Goal: Task Accomplishment & Management: Complete application form

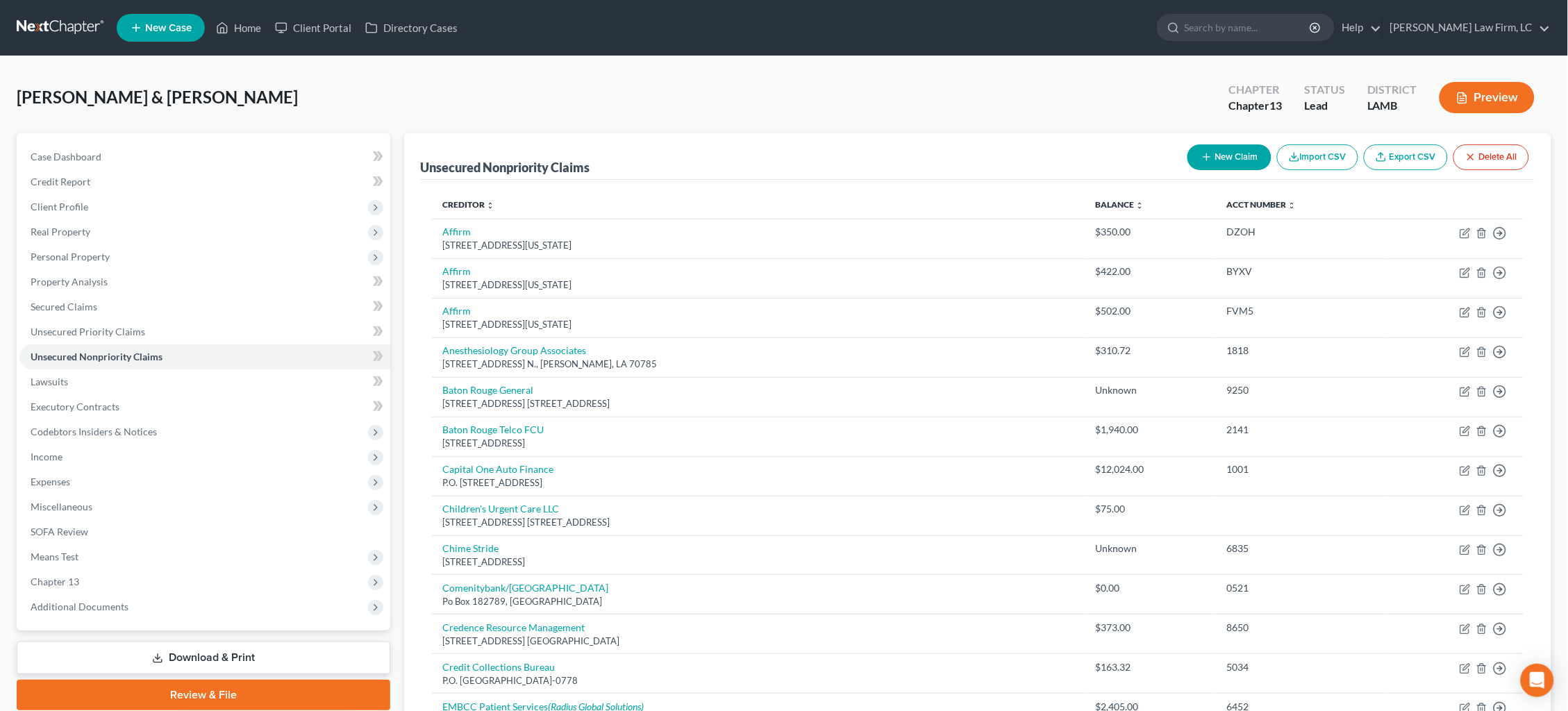
click at [68, 36] on link at bounding box center [60, 28] width 89 height 25
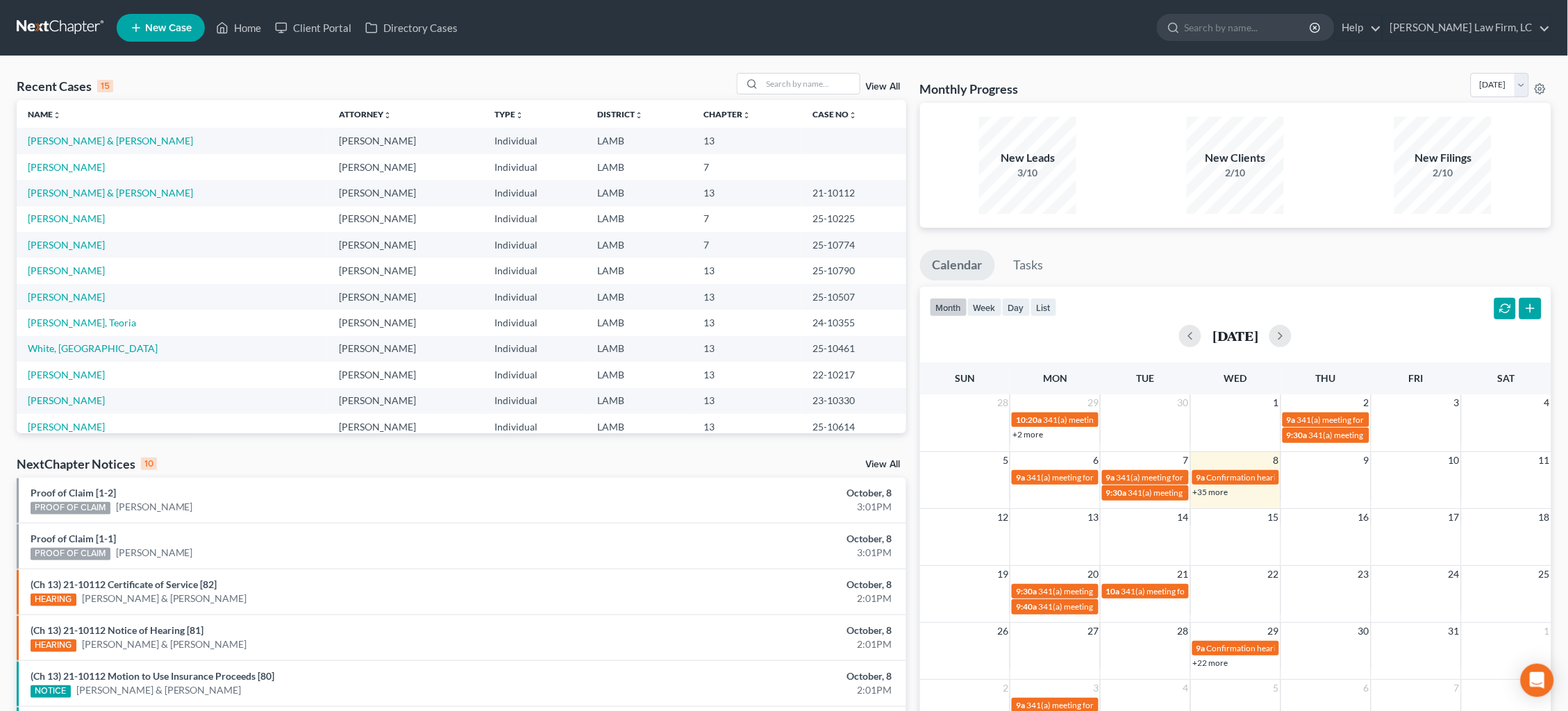
click at [166, 26] on span "New Case" at bounding box center [168, 28] width 47 height 11
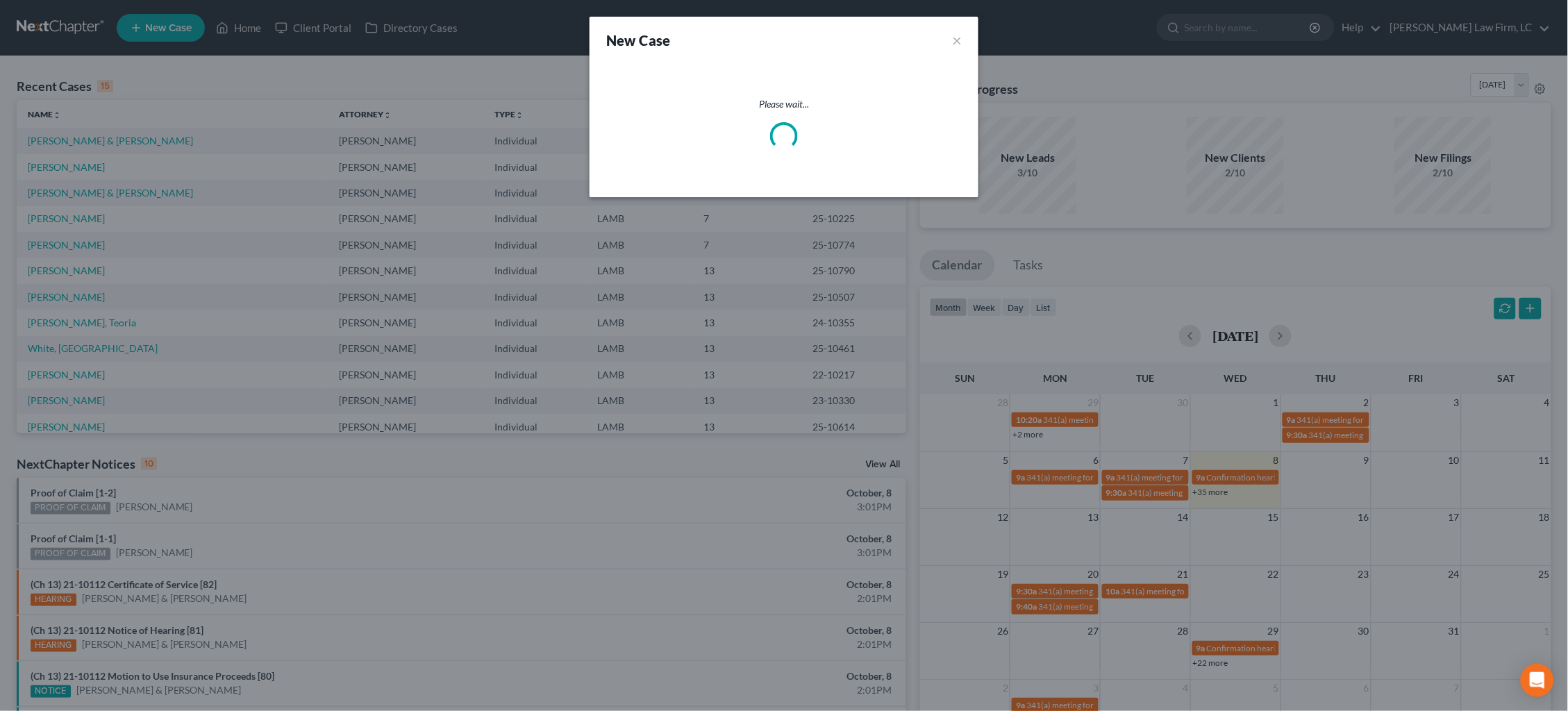
select select "35"
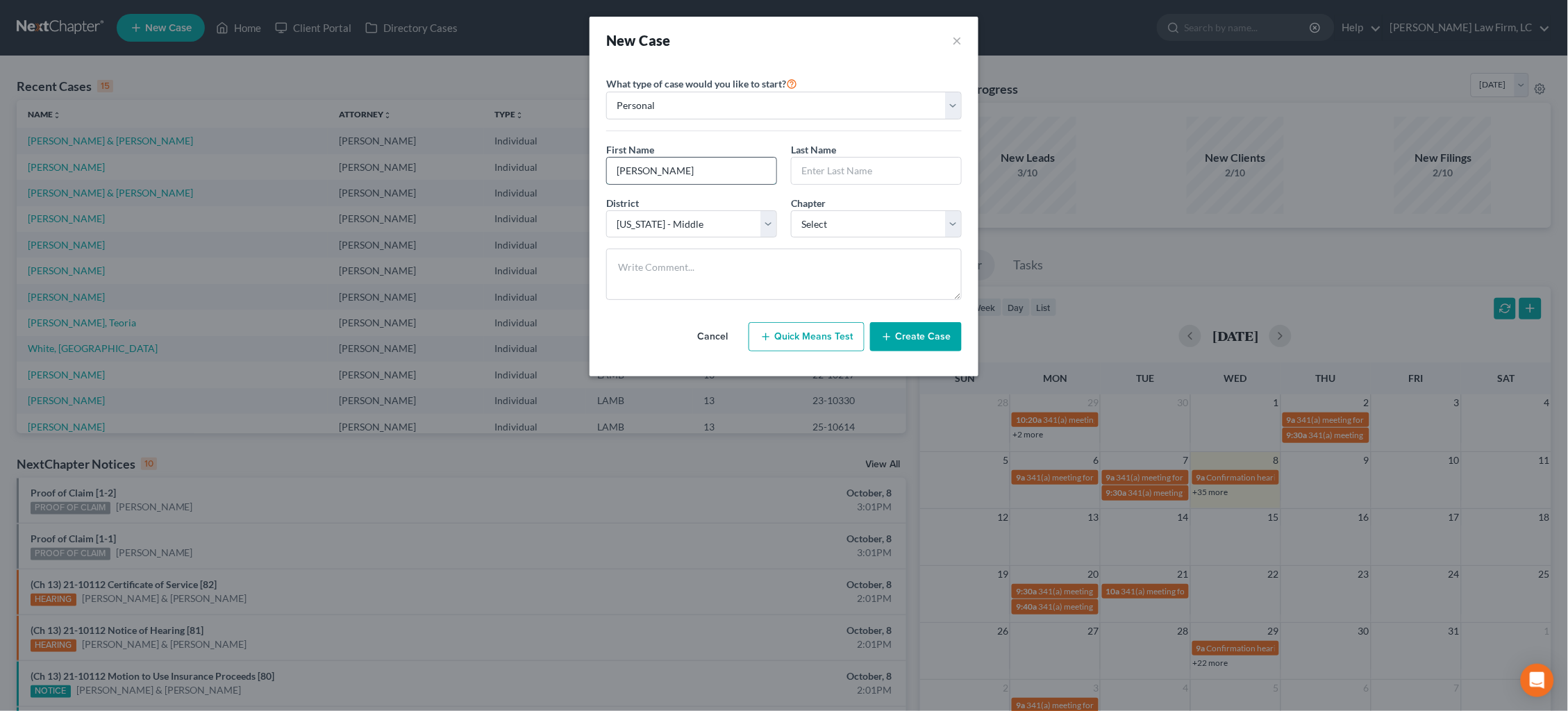
type input "[PERSON_NAME]"
type input "White"
select select "3"
click at [722, 276] on textarea at bounding box center [783, 274] width 355 height 52
type textarea "[PERSON_NAME] opened file"
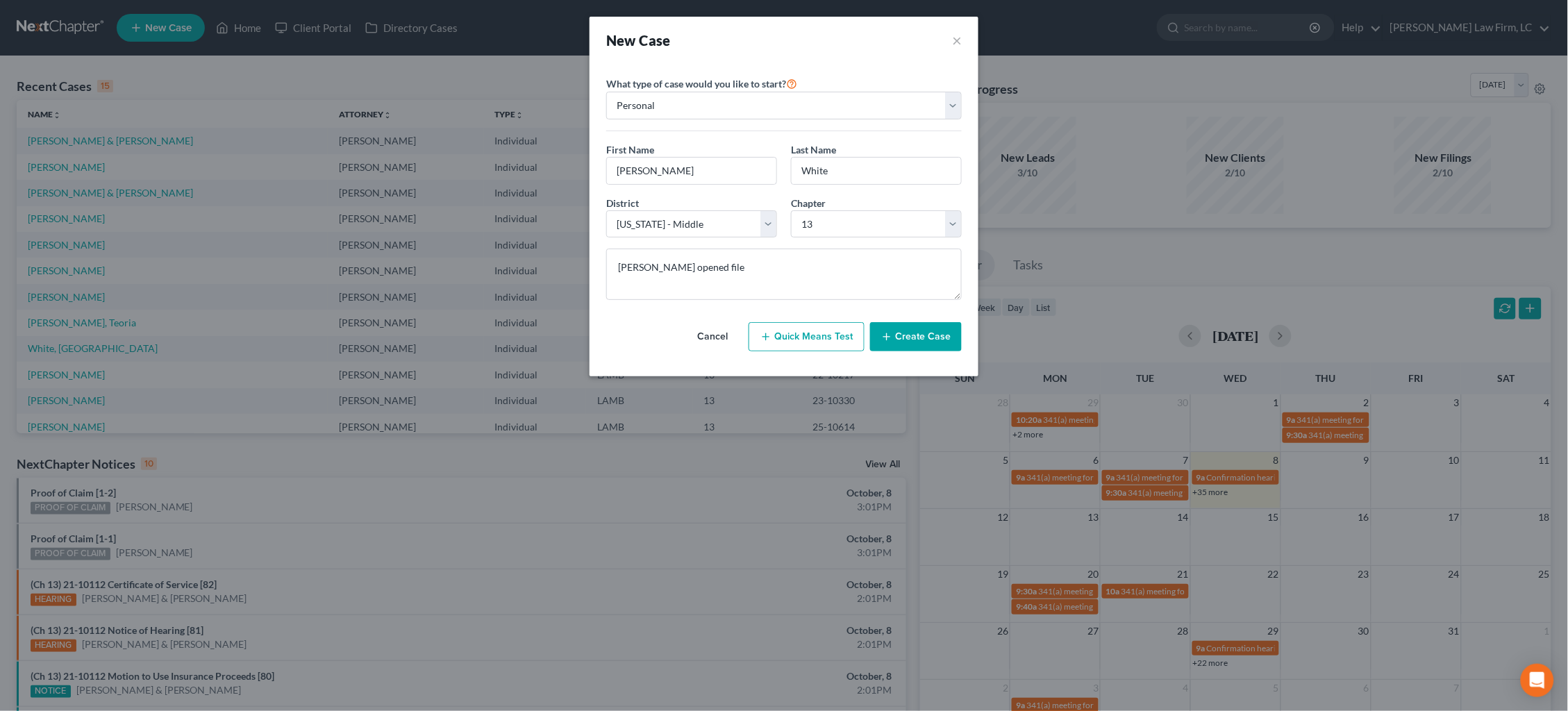
click at [922, 324] on button "Create Case" at bounding box center [915, 337] width 92 height 29
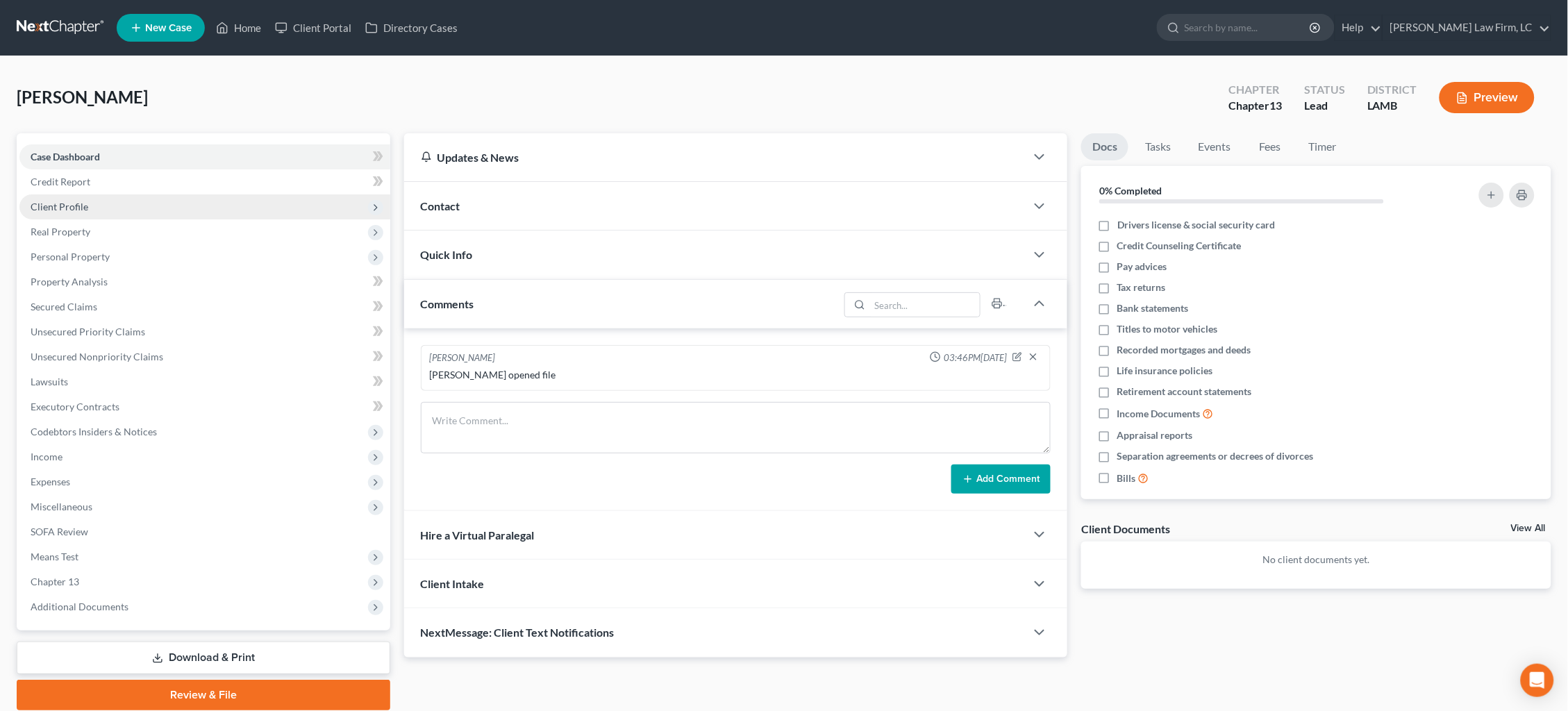
click at [122, 211] on span "Client Profile" at bounding box center [205, 207] width 371 height 25
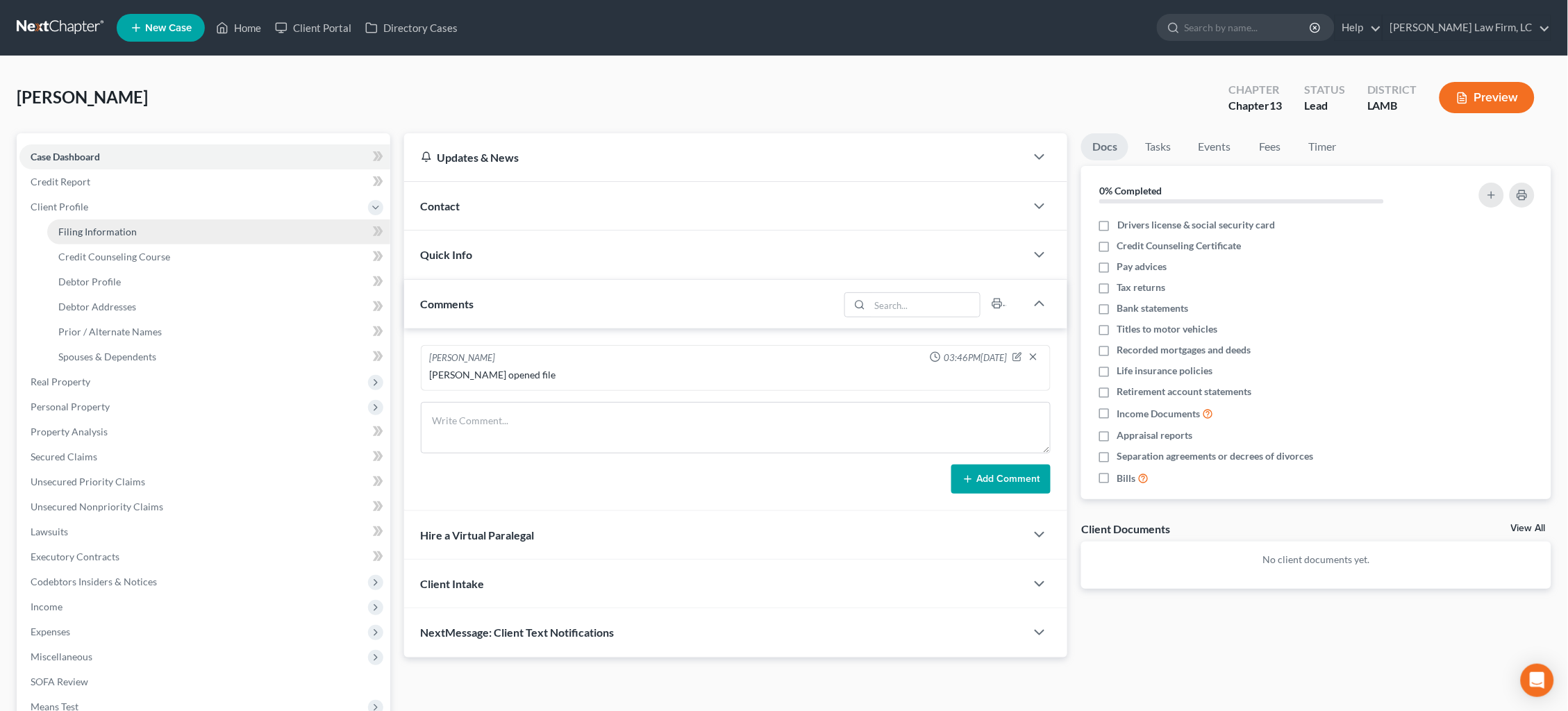
click at [168, 229] on link "Filing Information" at bounding box center [218, 232] width 343 height 25
select select "1"
select select "0"
select select "3"
select select "35"
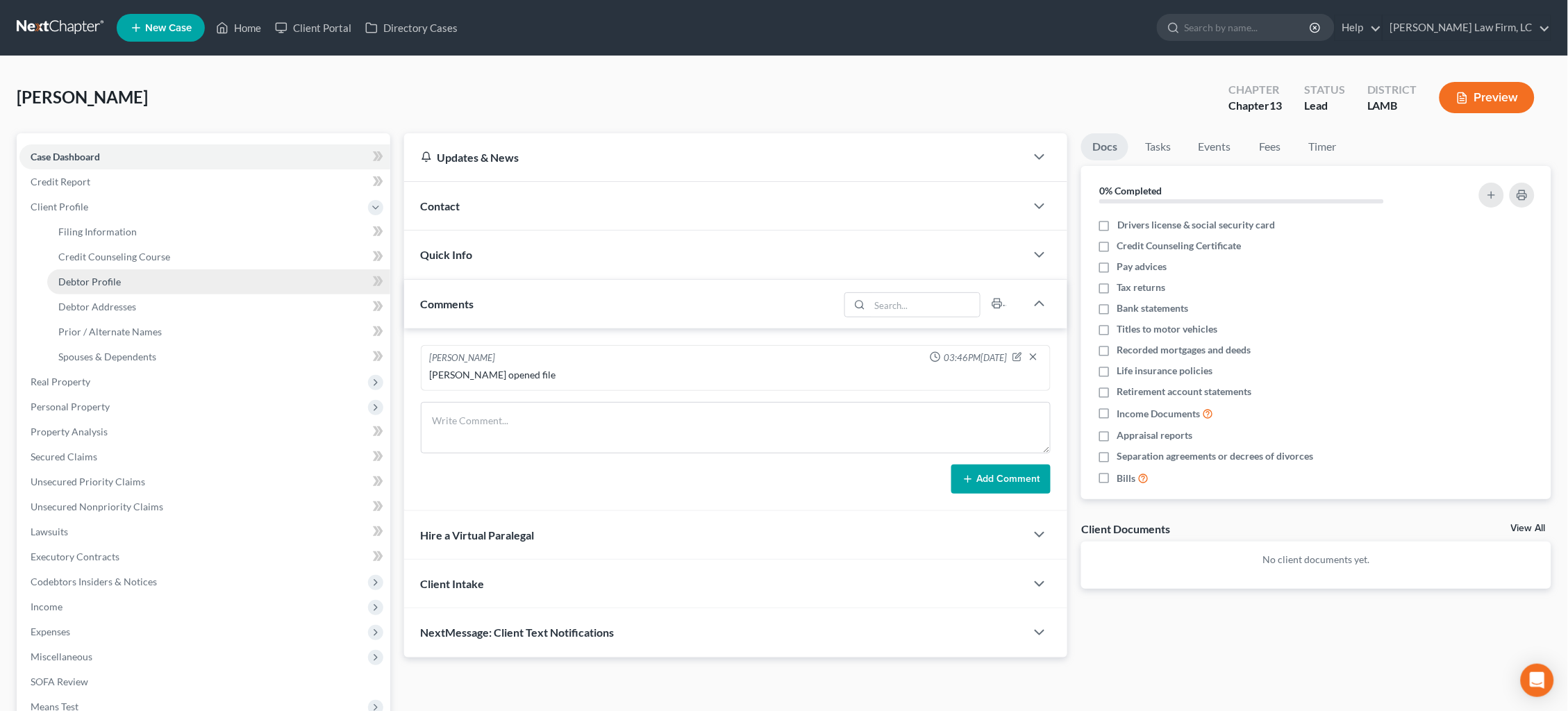
select select "19"
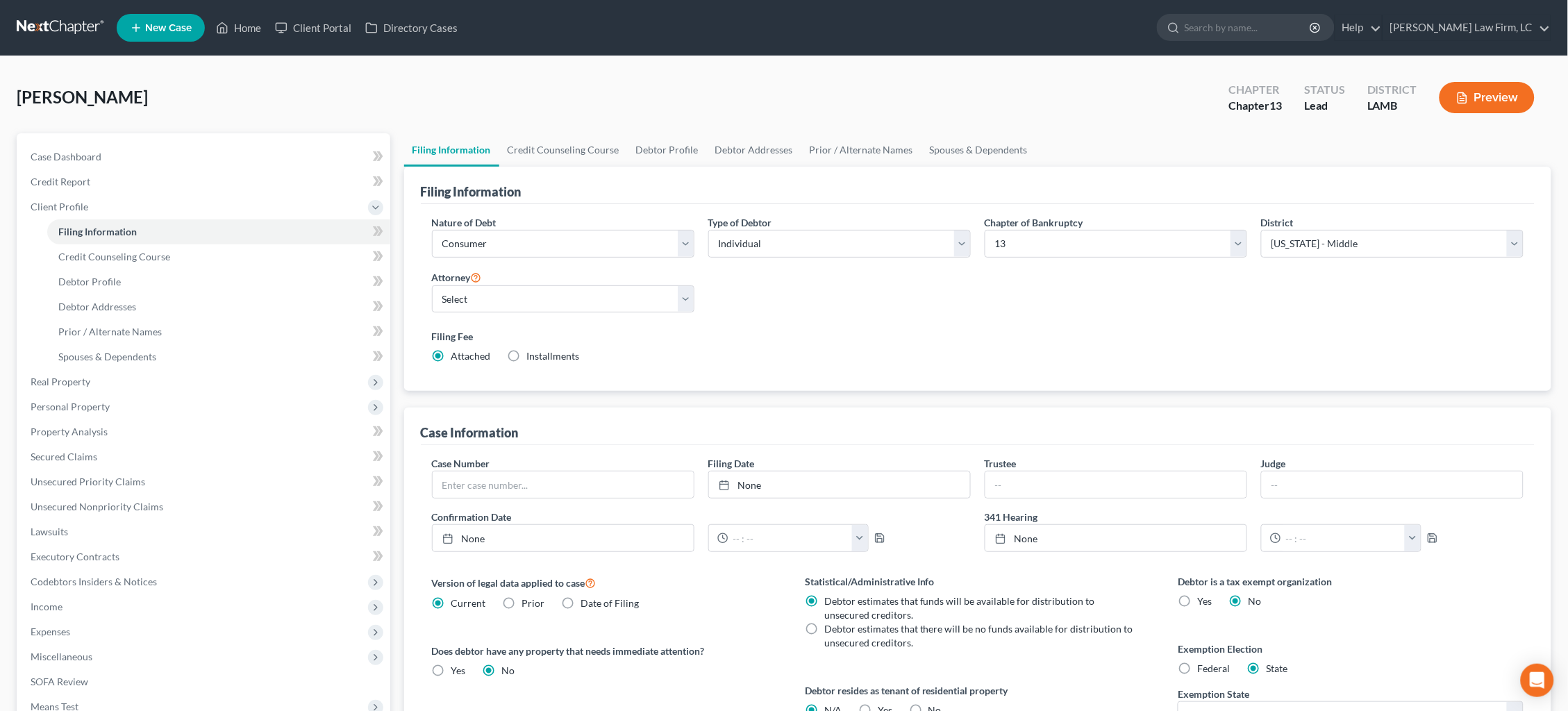
click at [564, 316] on div "Attorney Select [PERSON_NAME] [PERSON_NAME] - LAEB [PERSON_NAME] - LAWB" at bounding box center [563, 296] width 277 height 56
select select "0"
click at [552, 149] on link "Credit Counseling Course" at bounding box center [564, 150] width 129 height 33
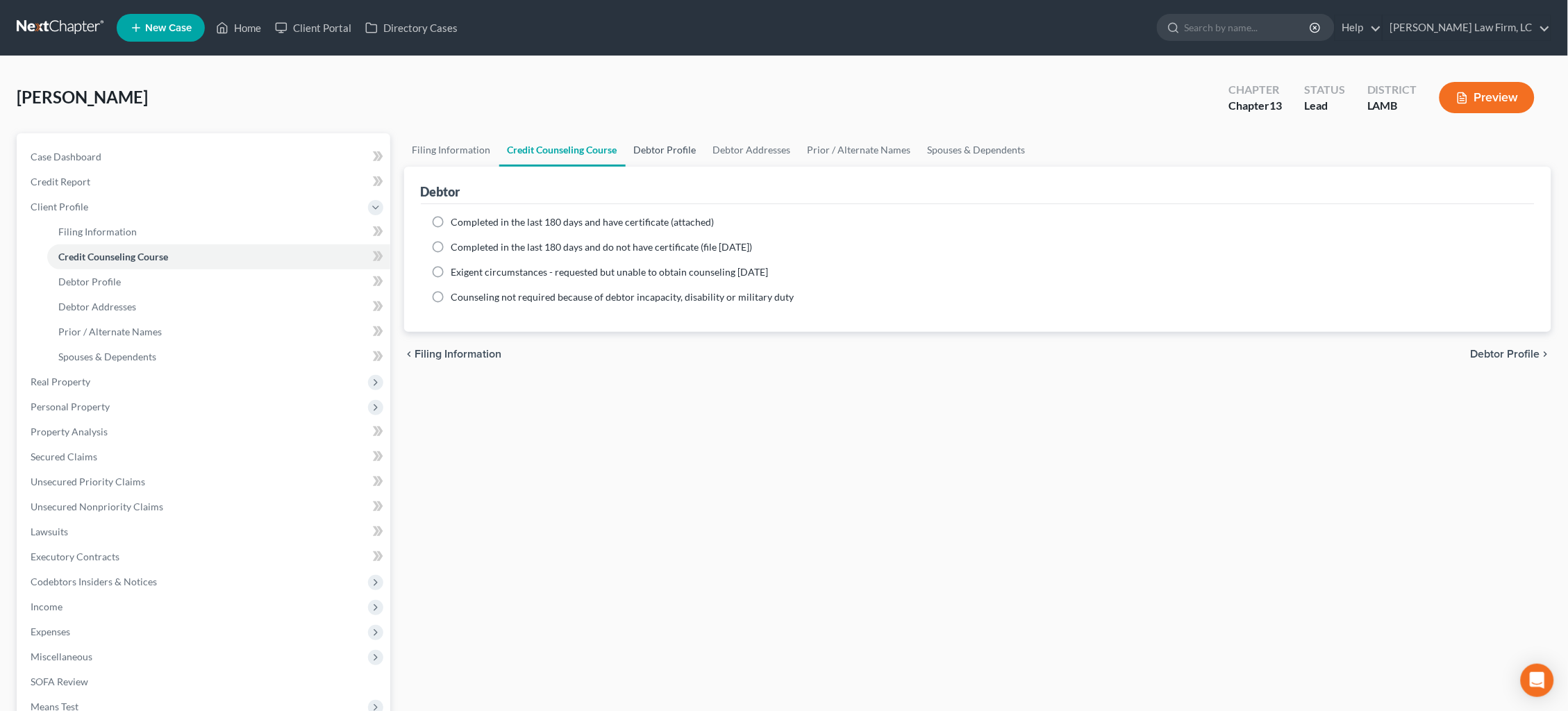
click at [667, 141] on link "Debtor Profile" at bounding box center [664, 150] width 79 height 33
select select "0"
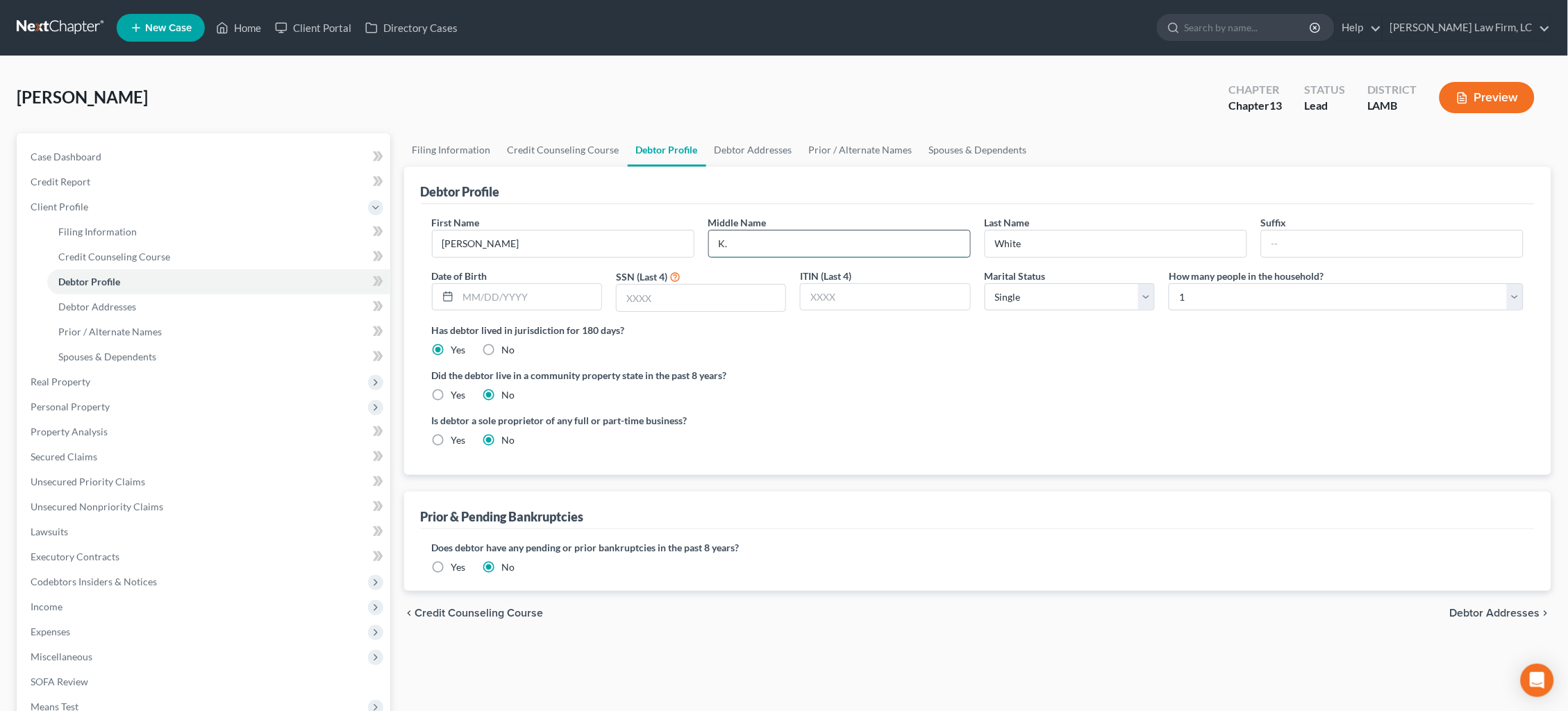
type input "K."
type input "[DATE]"
click at [726, 304] on input "text" at bounding box center [700, 297] width 168 height 26
type input "2946"
select select "2"
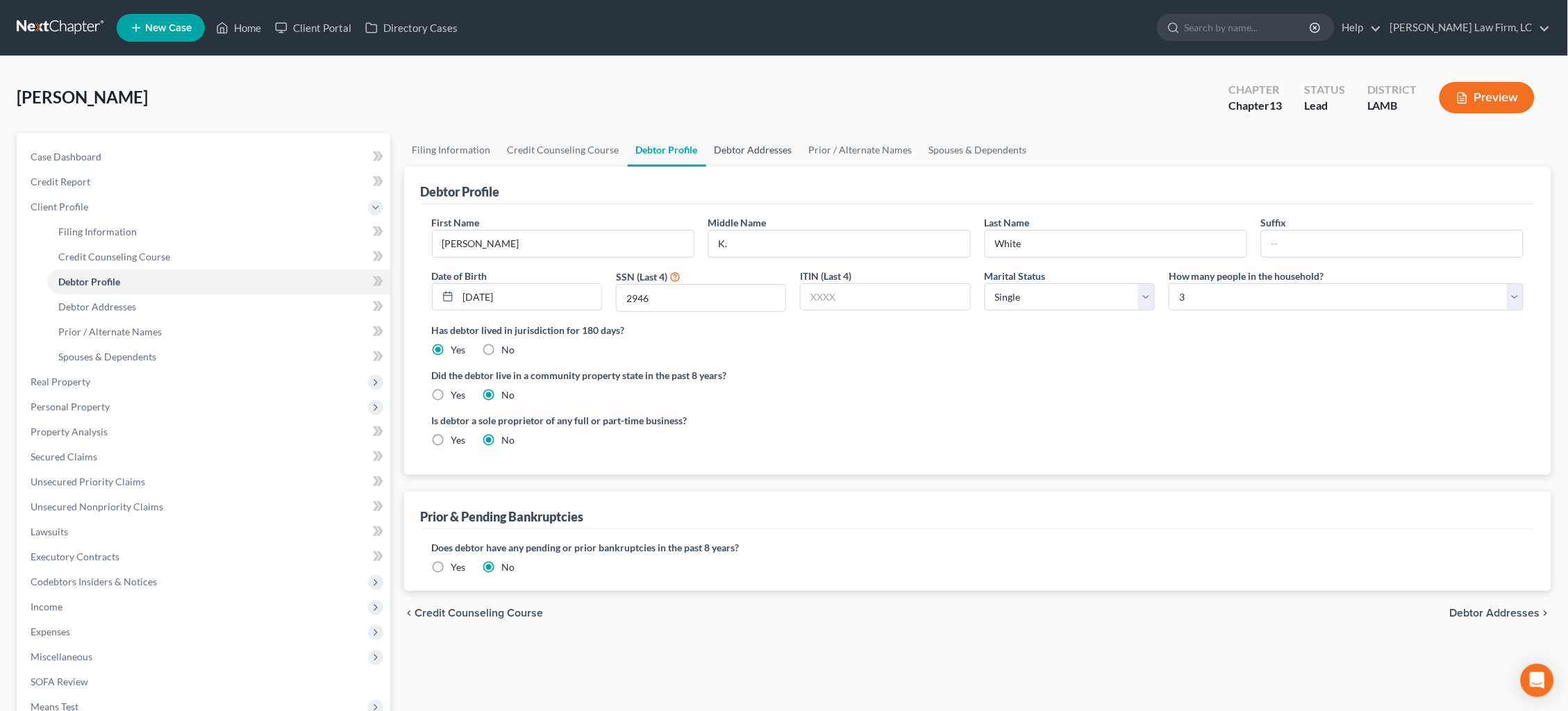
click at [738, 147] on link "Debtor Addresses" at bounding box center [753, 150] width 94 height 33
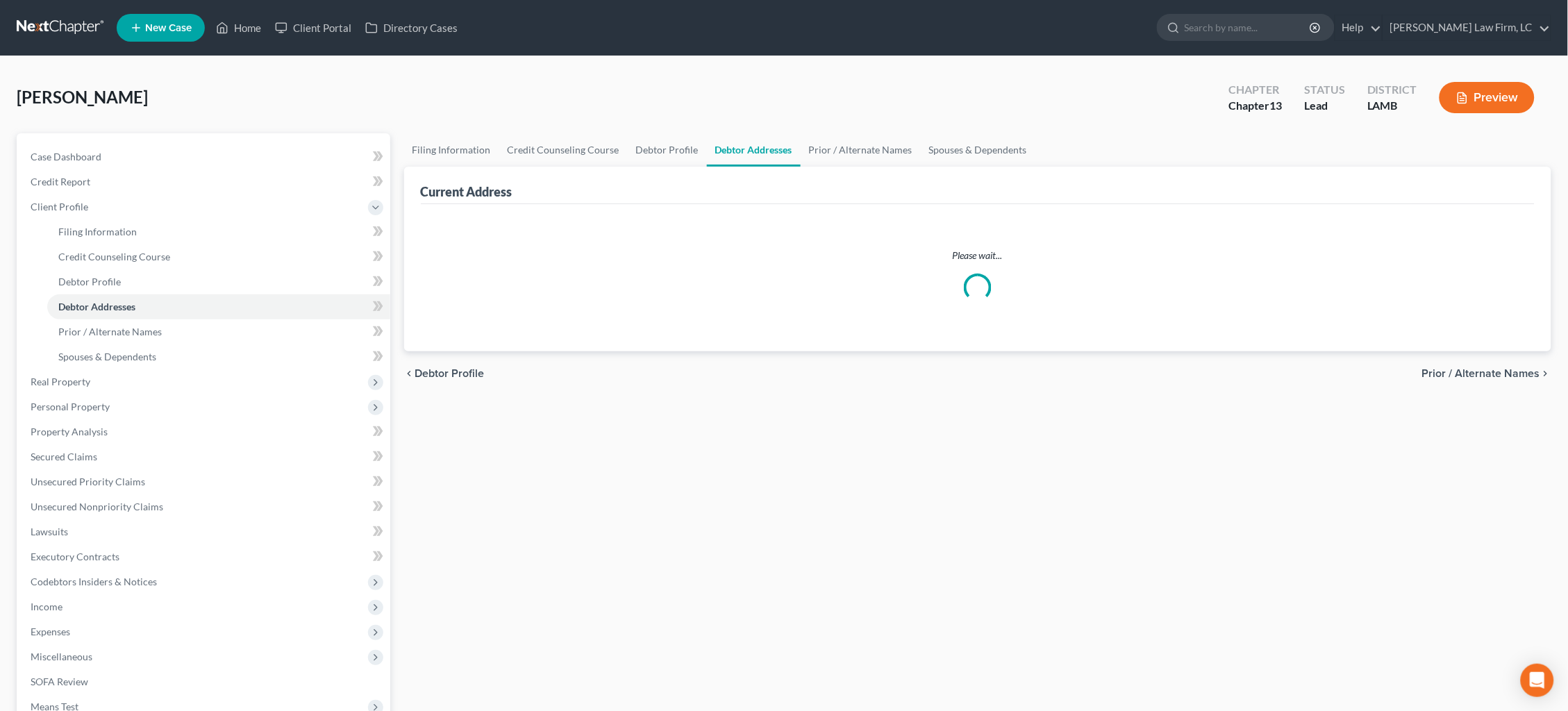
select select "0"
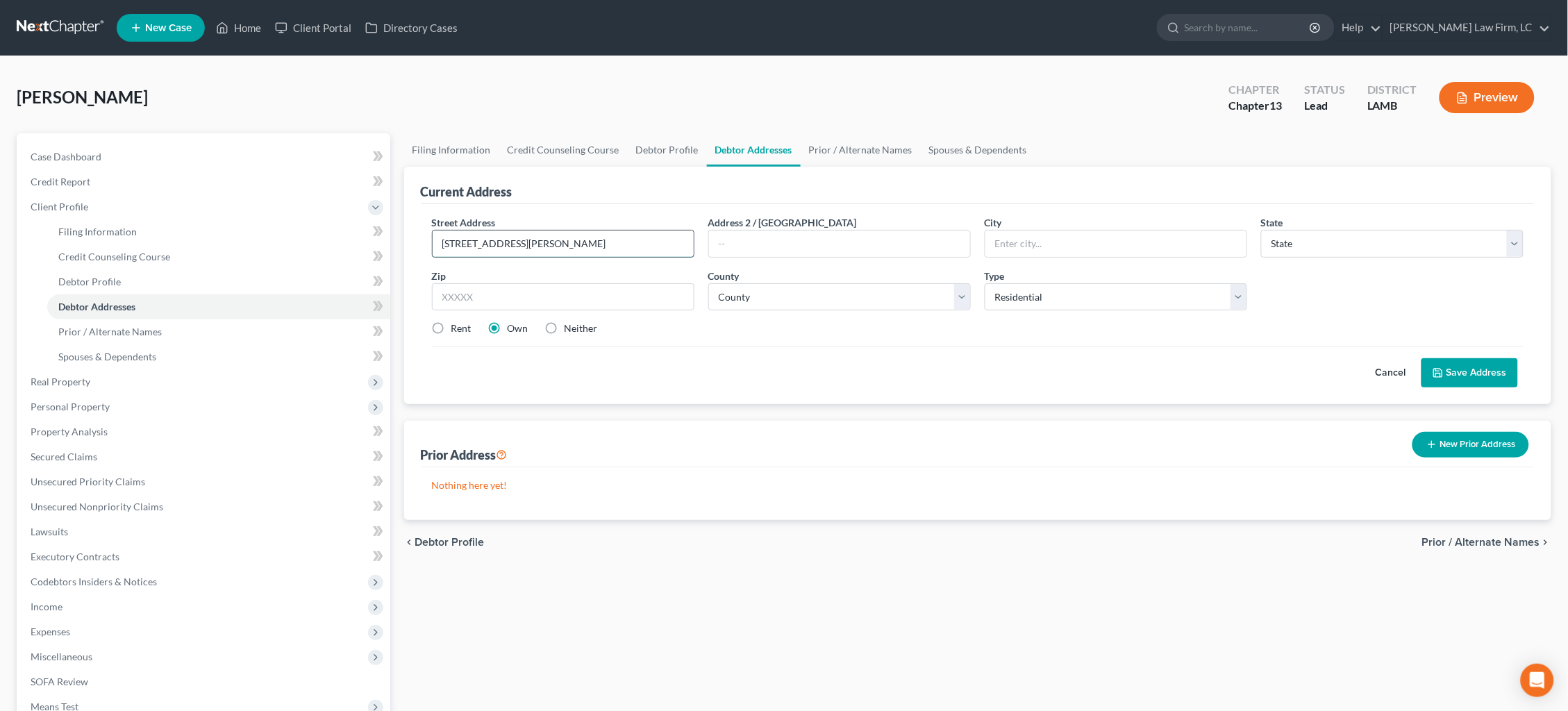
type input "[STREET_ADDRESS][PERSON_NAME]"
type input "[PERSON_NAME]"
select select "19"
type input "70748-6128"
select select "18"
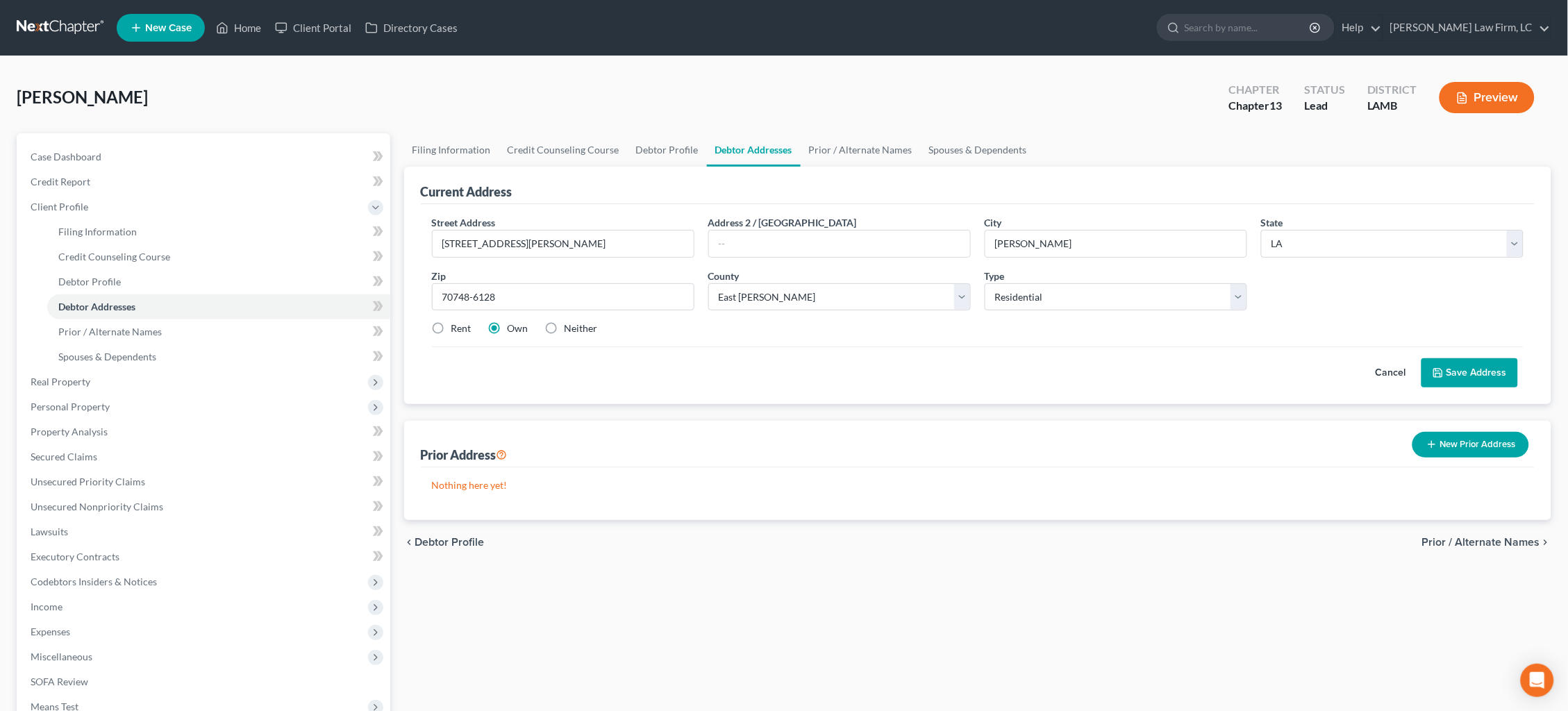
click at [1484, 369] on button "Save Address" at bounding box center [1469, 373] width 96 height 29
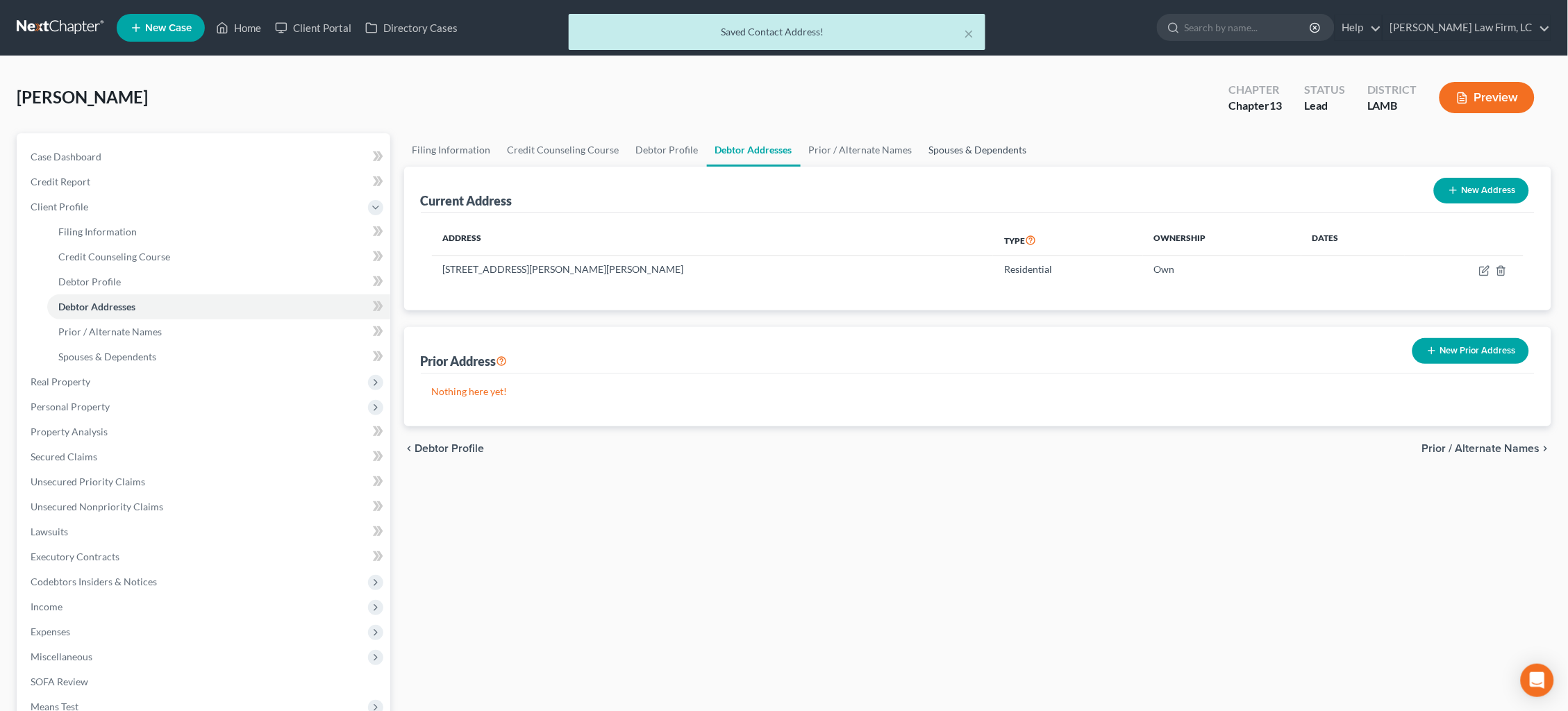
click at [992, 142] on link "Spouses & Dependents" at bounding box center [978, 150] width 115 height 33
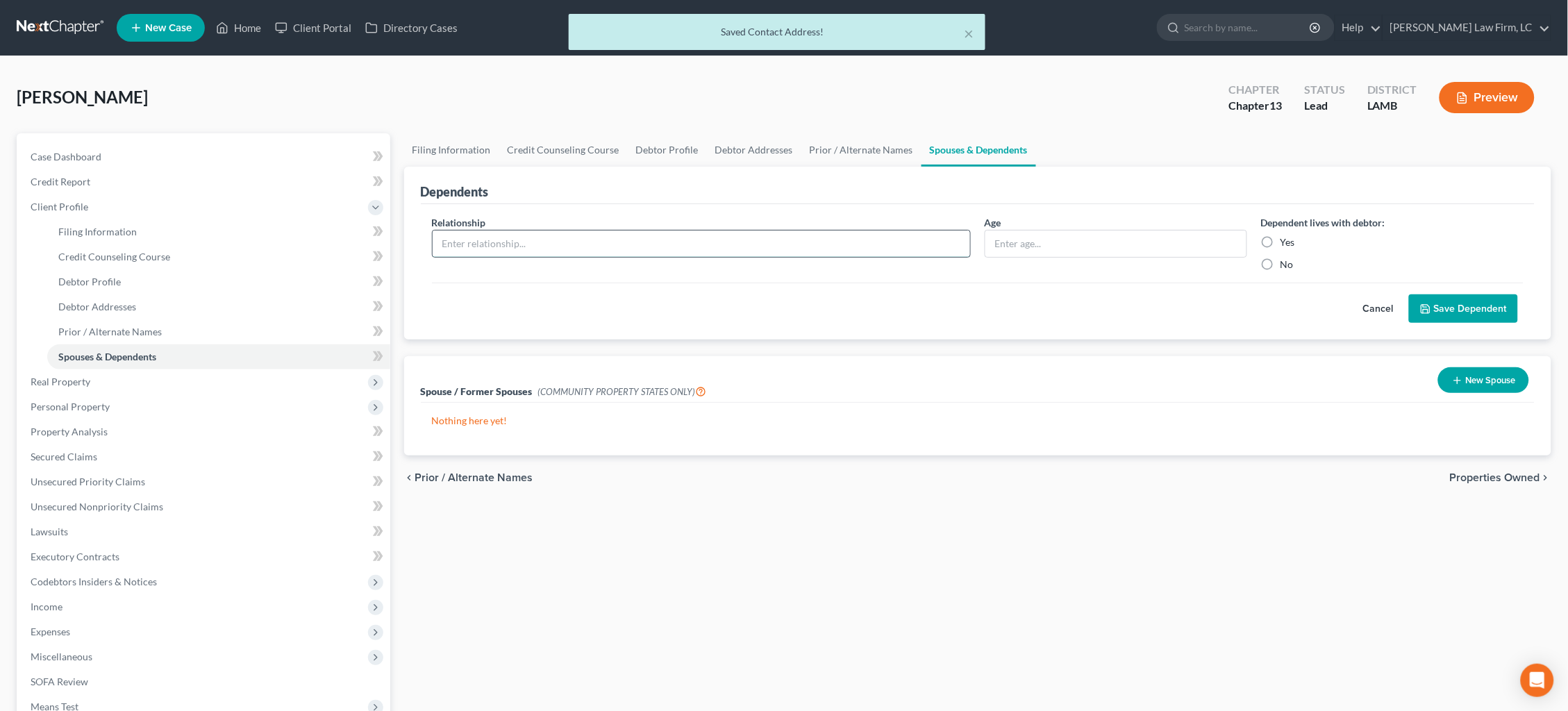
click at [952, 242] on input "text" at bounding box center [701, 243] width 538 height 26
type input "16"
drag, startPoint x: 1285, startPoint y: 237, endPoint x: 1293, endPoint y: 237, distance: 8.0
click at [1285, 237] on label "Yes" at bounding box center [1288, 243] width 15 height 14
click at [1286, 237] on input "Yes" at bounding box center [1289, 240] width 9 height 9
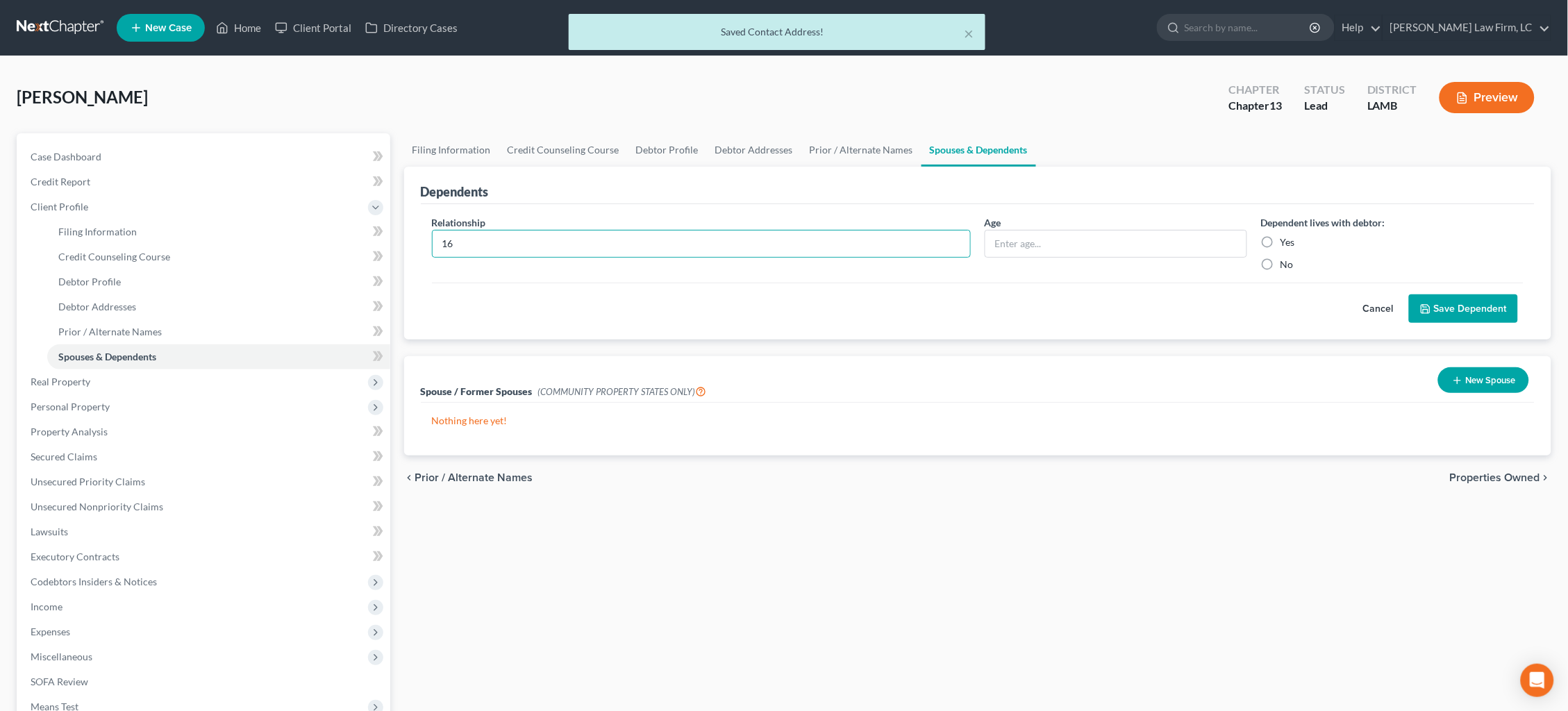
radio input "true"
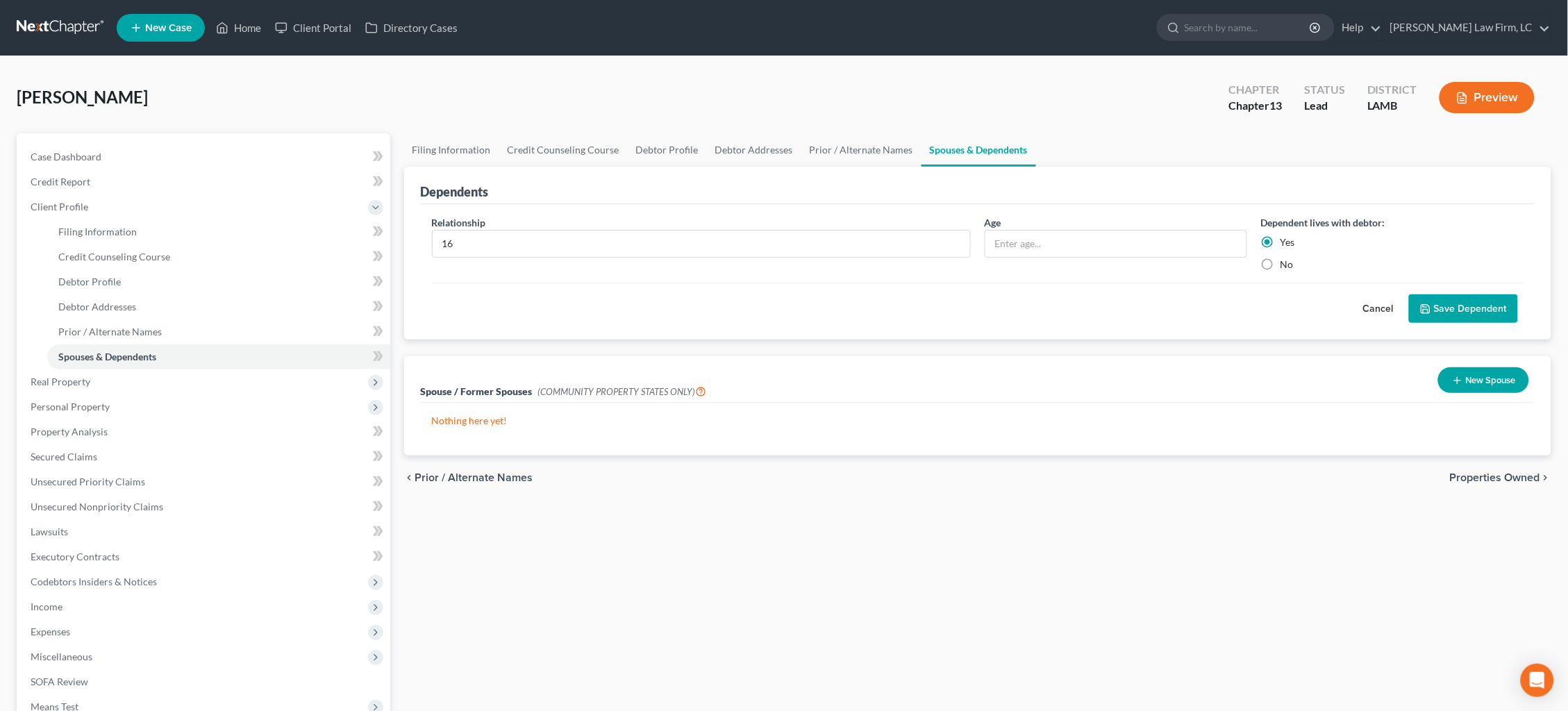
click at [1457, 301] on button "Save Dependent" at bounding box center [1464, 309] width 109 height 29
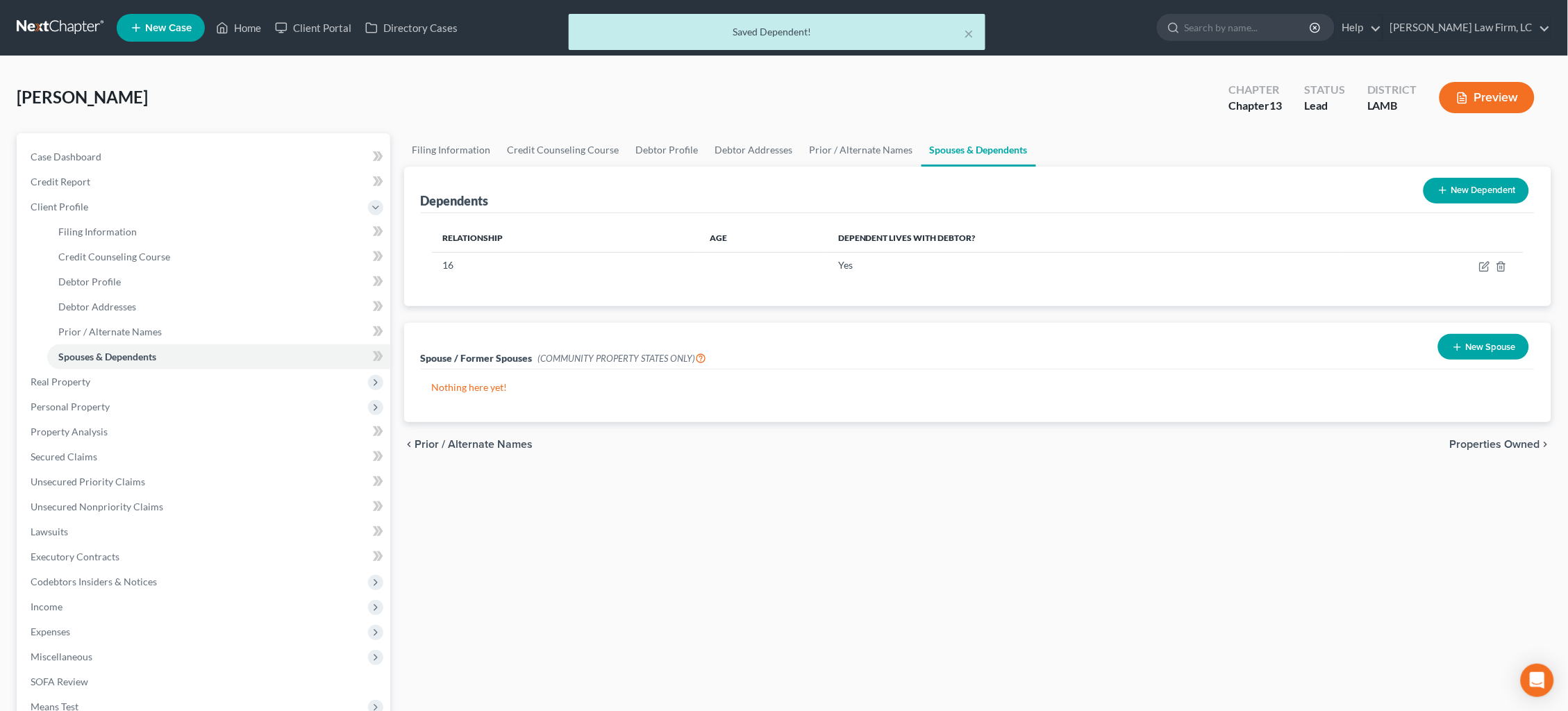
drag, startPoint x: 1491, startPoint y: 192, endPoint x: 1395, endPoint y: 206, distance: 97.0
click at [1491, 192] on button "New Dependent" at bounding box center [1475, 191] width 105 height 25
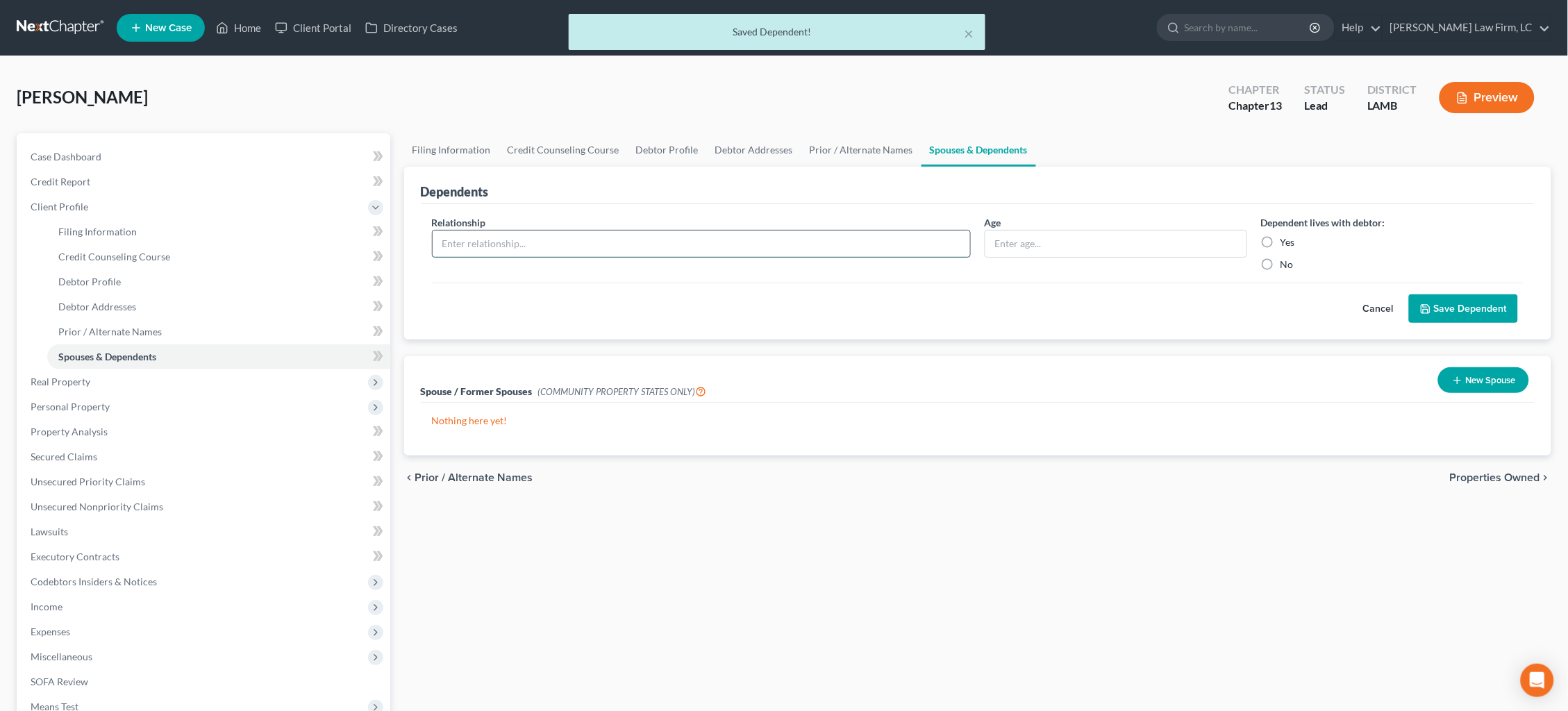
click at [507, 243] on input "text" at bounding box center [701, 243] width 538 height 26
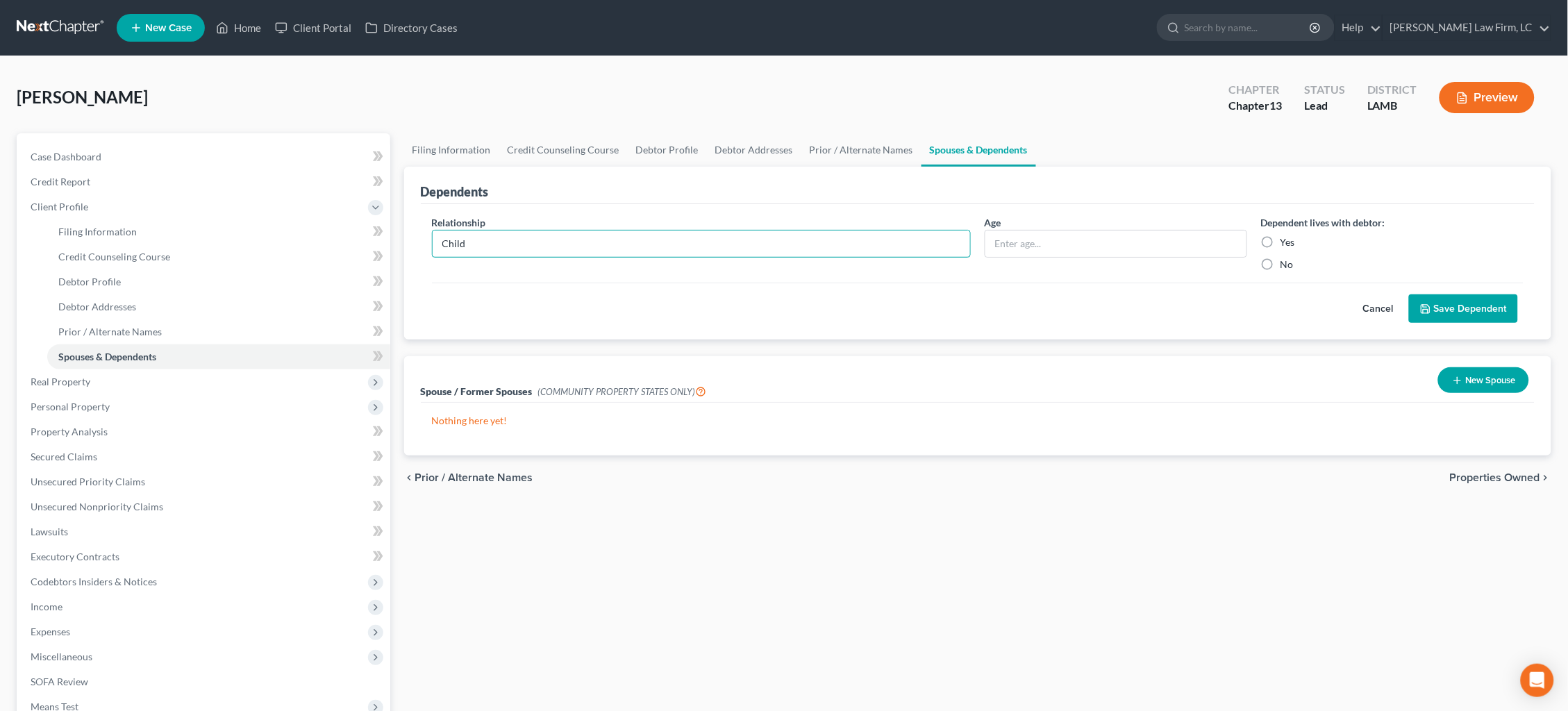
type input "Child"
type input "12"
drag, startPoint x: 1266, startPoint y: 243, endPoint x: 1288, endPoint y: 248, distance: 22.6
click at [1281, 242] on label "Yes" at bounding box center [1288, 243] width 15 height 14
click at [1286, 242] on input "Yes" at bounding box center [1289, 240] width 9 height 9
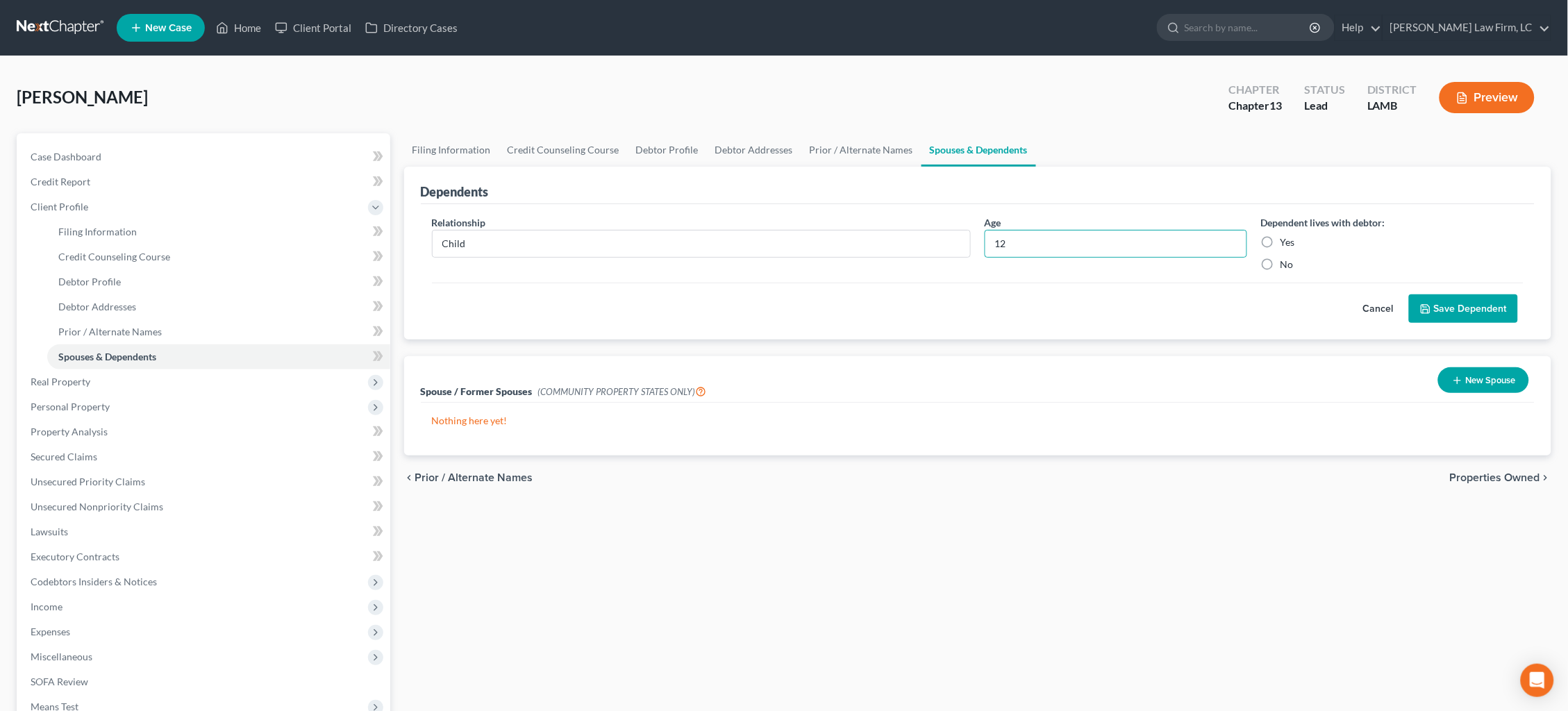
radio input "true"
click at [1459, 320] on button "Save Dependent" at bounding box center [1464, 309] width 109 height 29
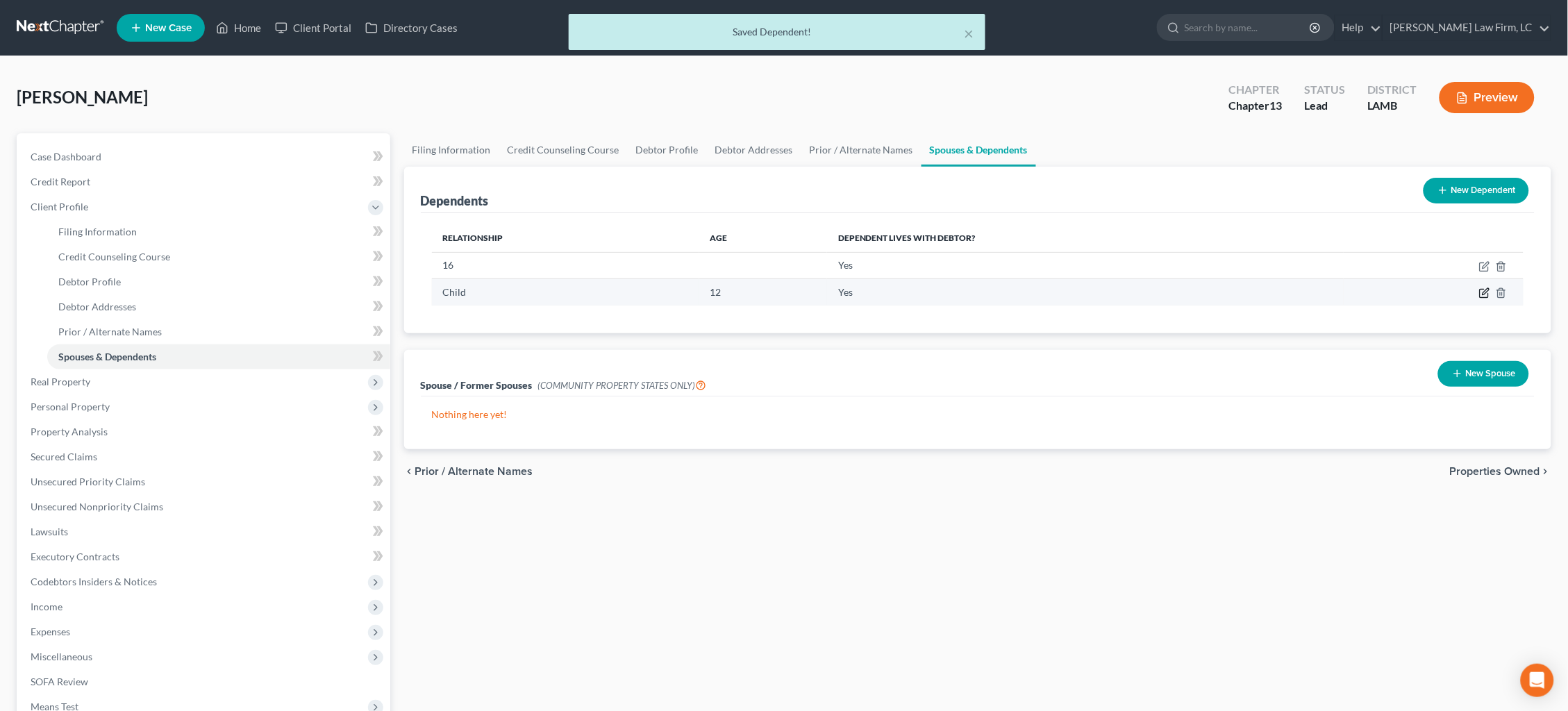
click at [1484, 294] on icon "button" at bounding box center [1484, 292] width 11 height 11
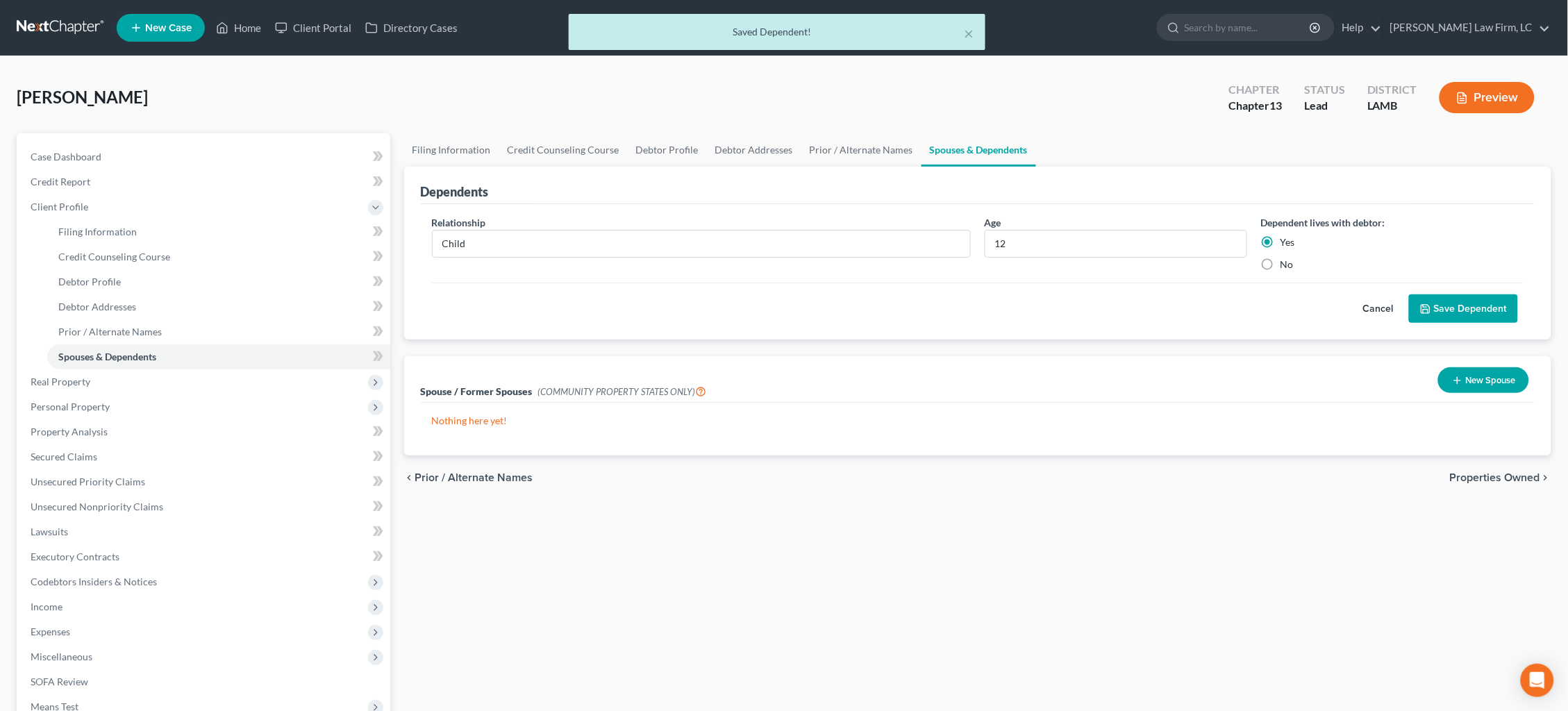
click at [1377, 302] on button "Cancel" at bounding box center [1378, 309] width 61 height 28
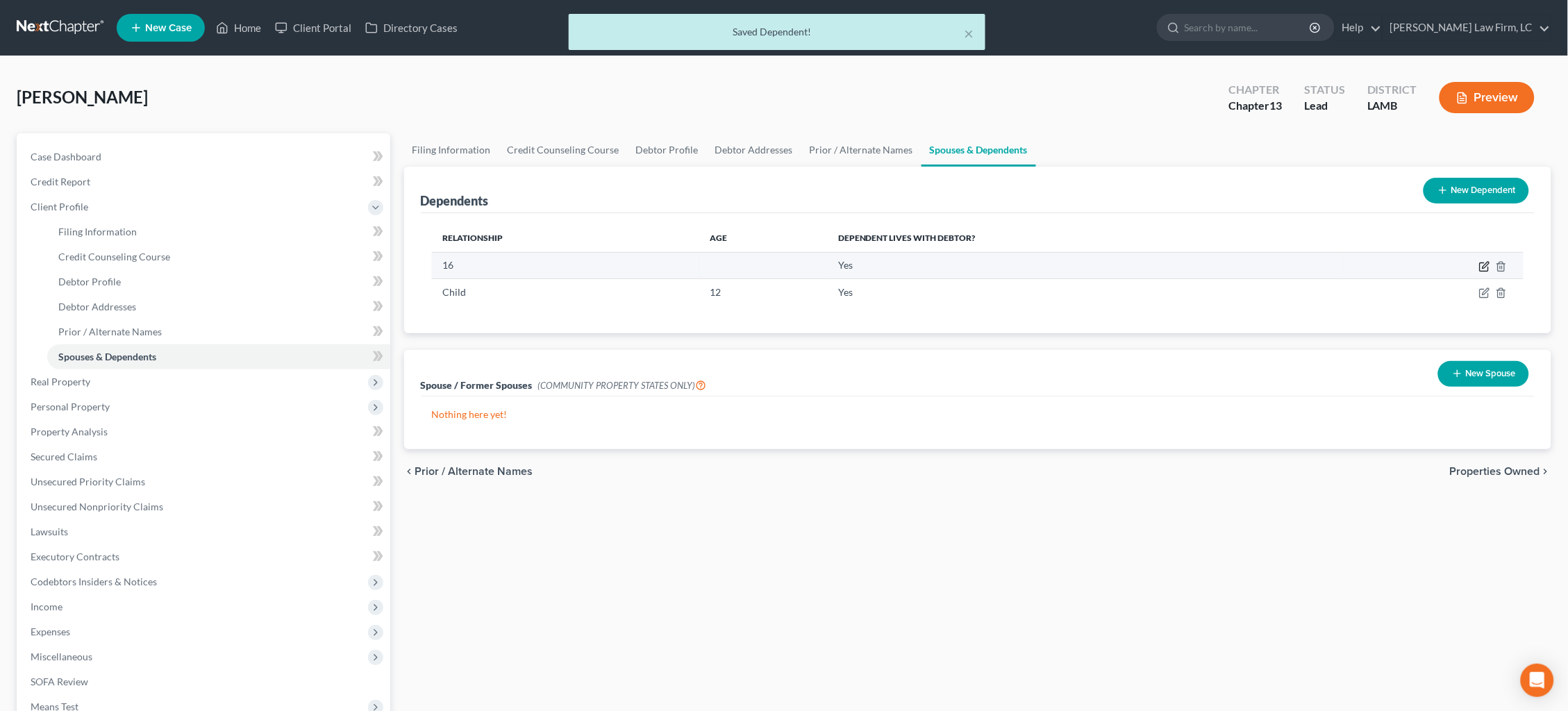
click at [1483, 267] on icon "button" at bounding box center [1485, 265] width 6 height 6
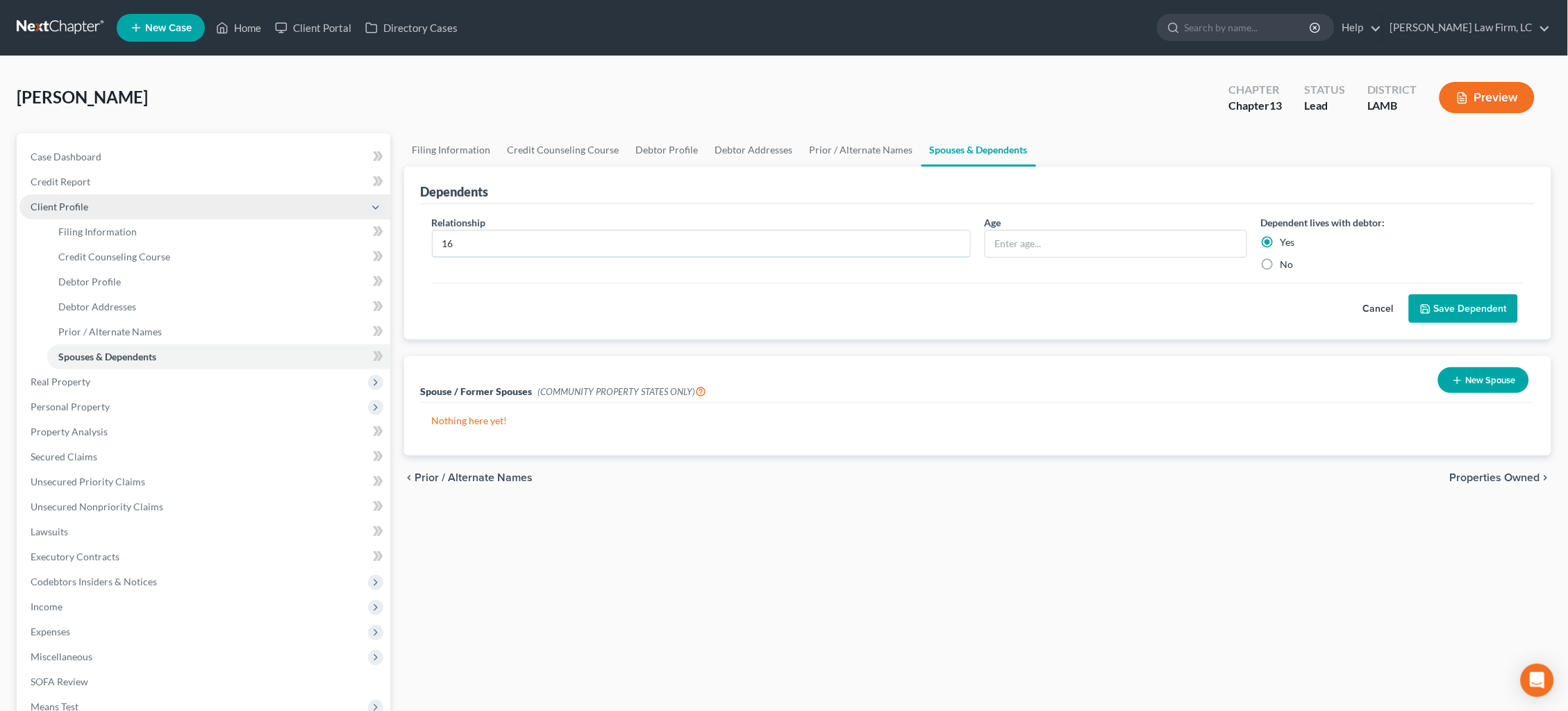
drag, startPoint x: 355, startPoint y: 229, endPoint x: 262, endPoint y: 203, distance: 96.6
click at [262, 203] on div "Petition Navigation Case Dashboard Payments Invoices Payments Payments Credit R…" at bounding box center [784, 497] width 1549 height 727
type input "Child"
type input "16"
click at [1460, 309] on button "Save Dependent" at bounding box center [1464, 309] width 109 height 29
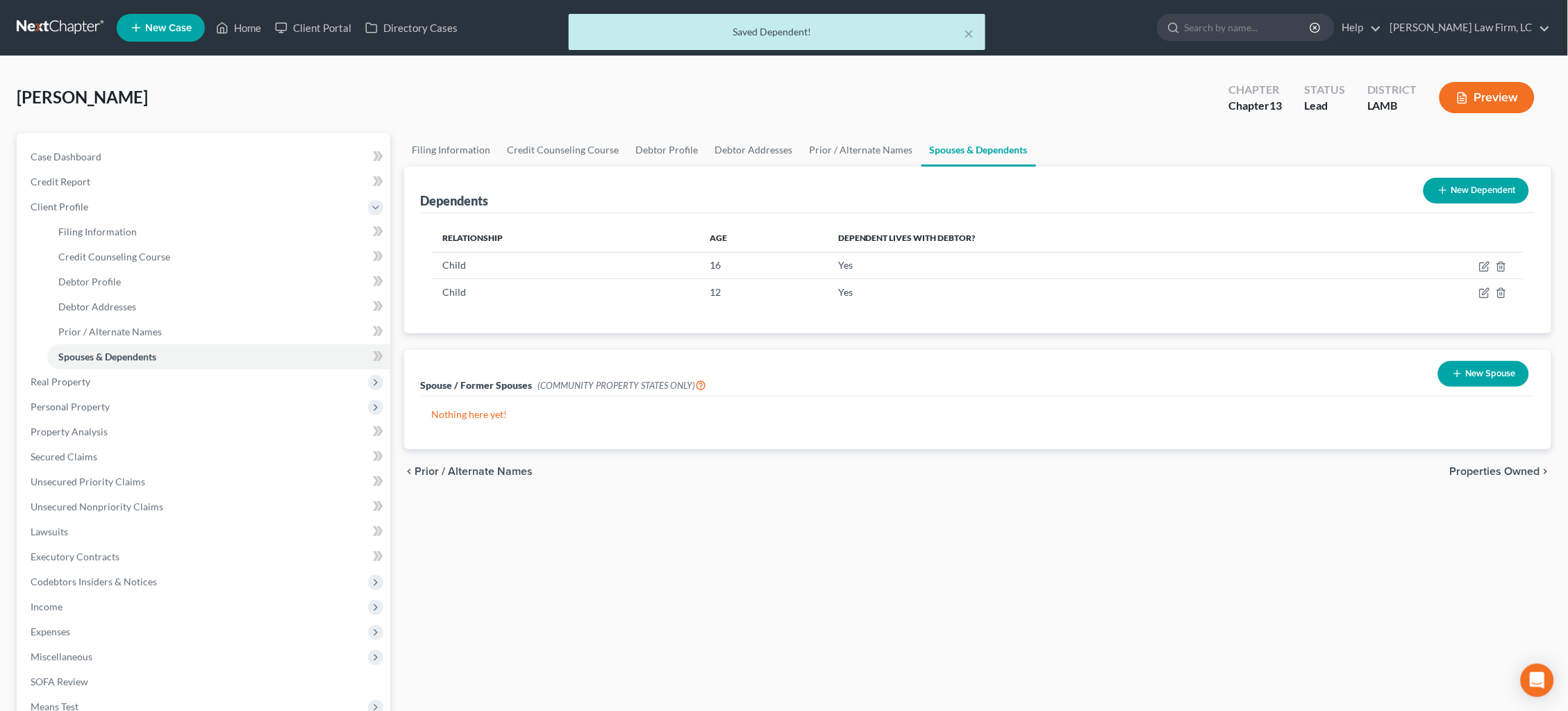
click at [1487, 187] on button "New Dependent" at bounding box center [1475, 191] width 105 height 25
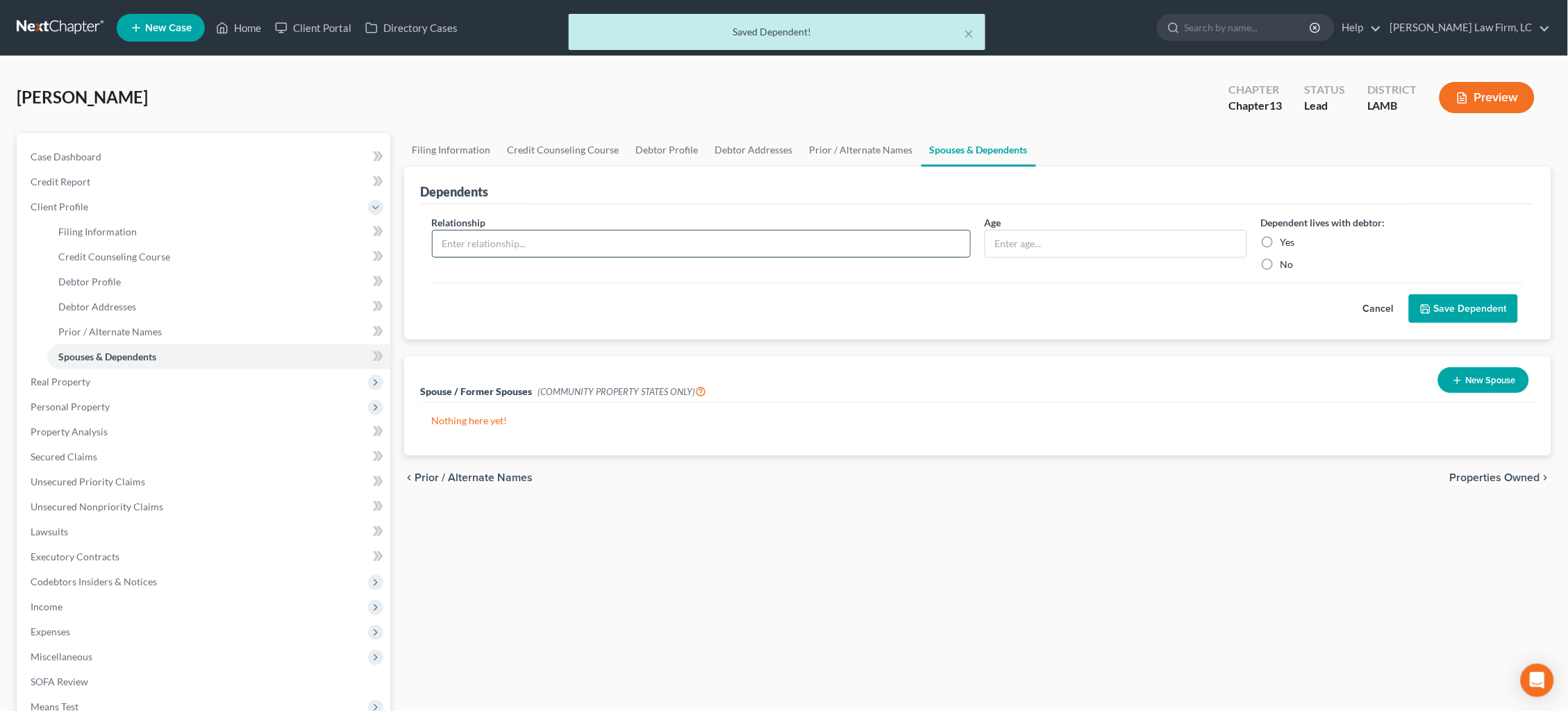
click at [617, 238] on input "text" at bounding box center [701, 243] width 538 height 26
type input "Child"
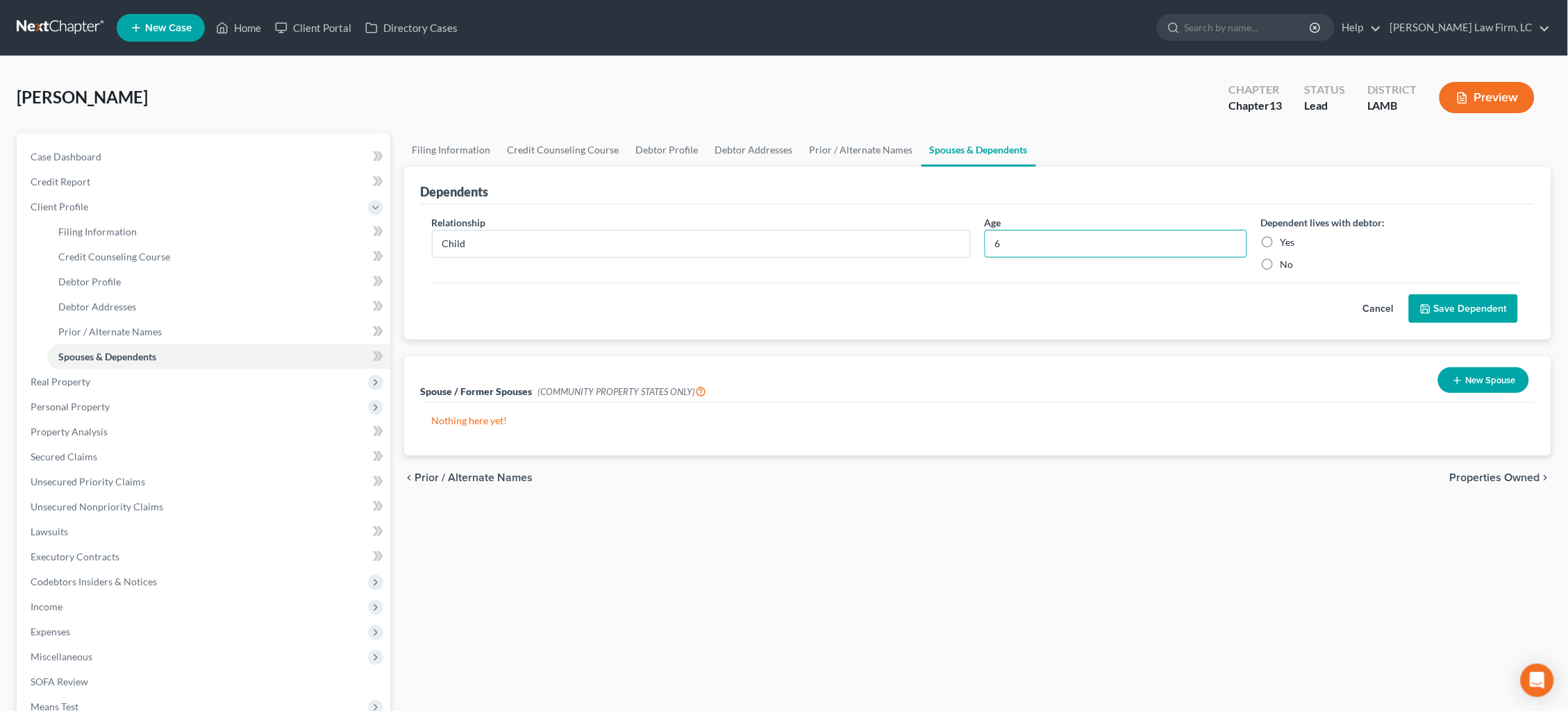
type input "6"
drag, startPoint x: 1264, startPoint y: 239, endPoint x: 1292, endPoint y: 244, distance: 28.4
click at [1281, 239] on label "Yes" at bounding box center [1288, 243] width 15 height 14
click at [1286, 239] on input "Yes" at bounding box center [1289, 240] width 9 height 9
radio input "true"
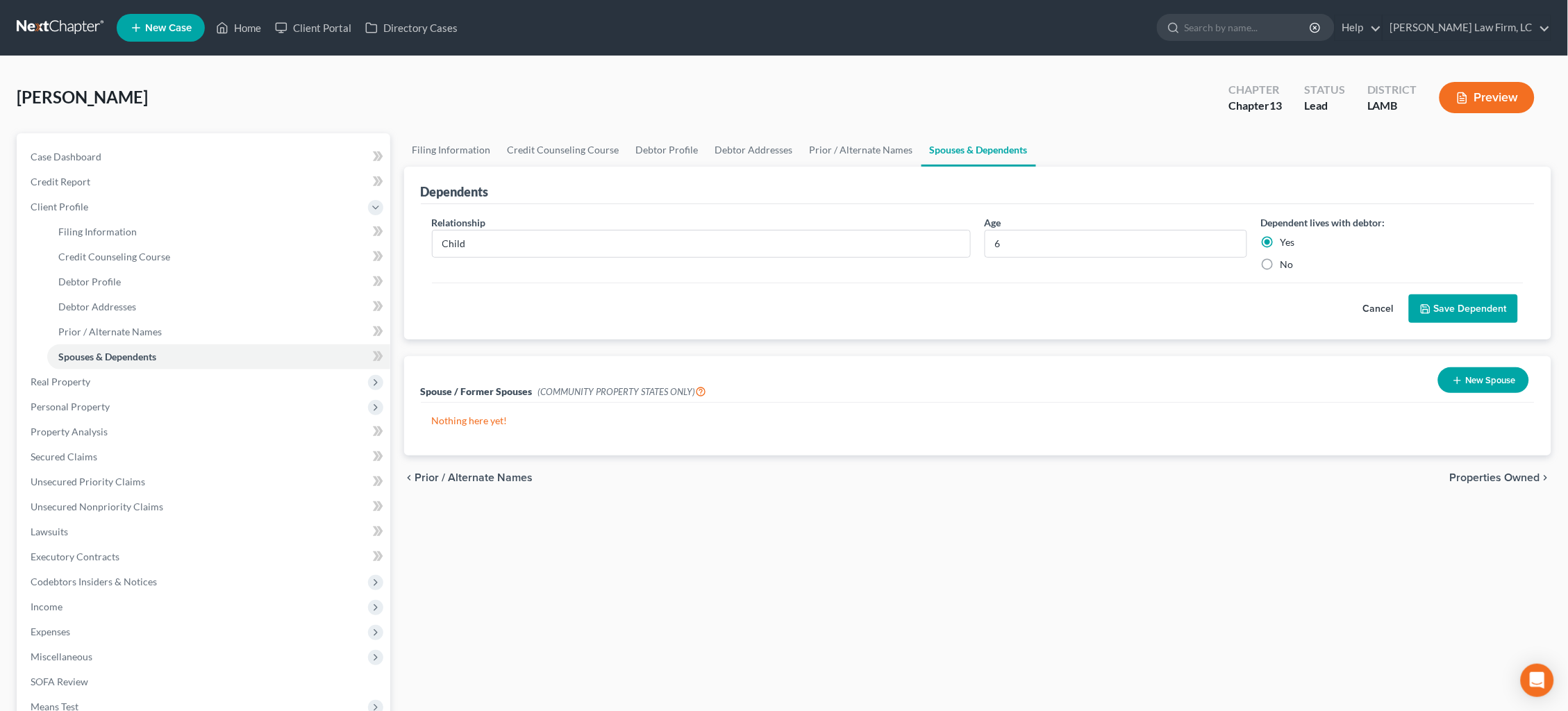
click at [1475, 309] on button "Save Dependent" at bounding box center [1464, 309] width 109 height 29
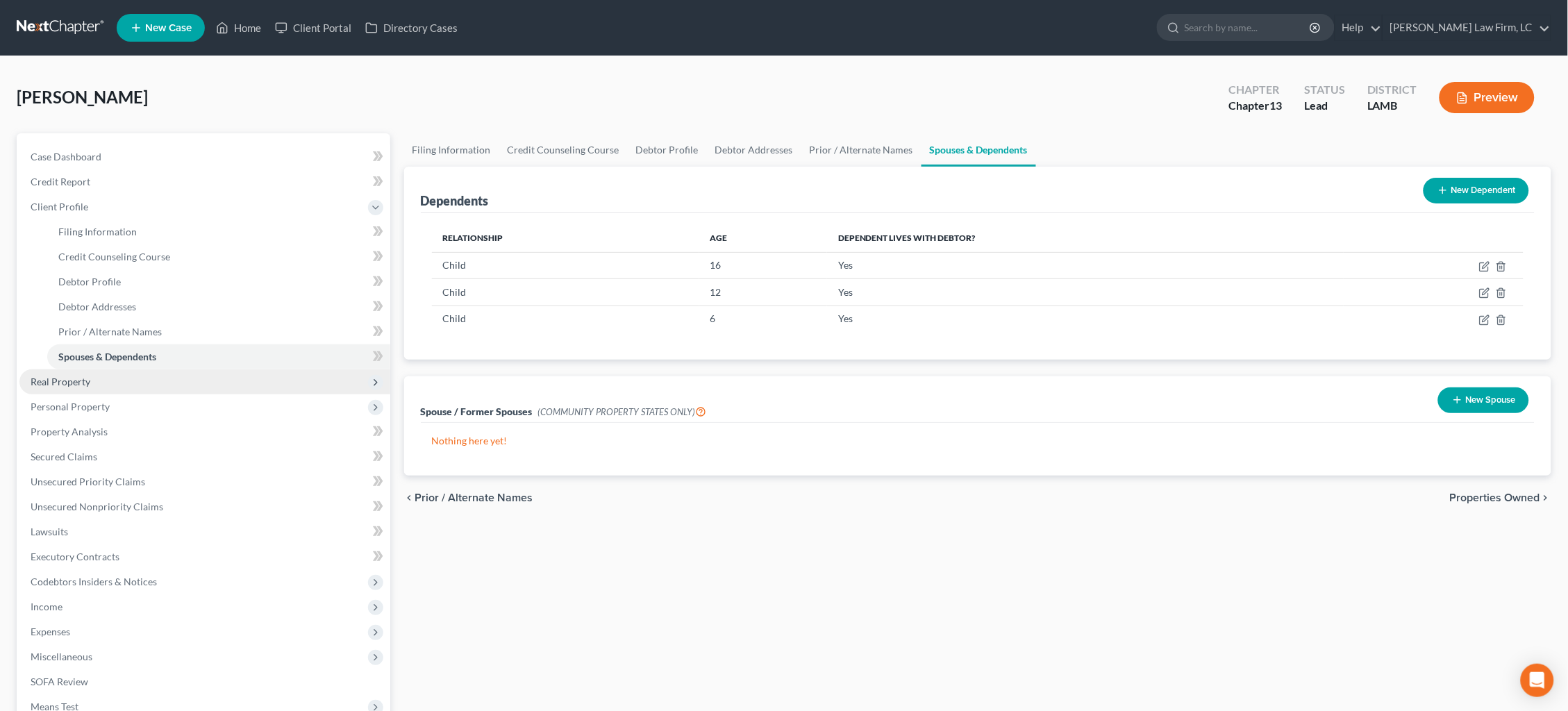
click at [161, 376] on span "Real Property" at bounding box center [205, 382] width 371 height 25
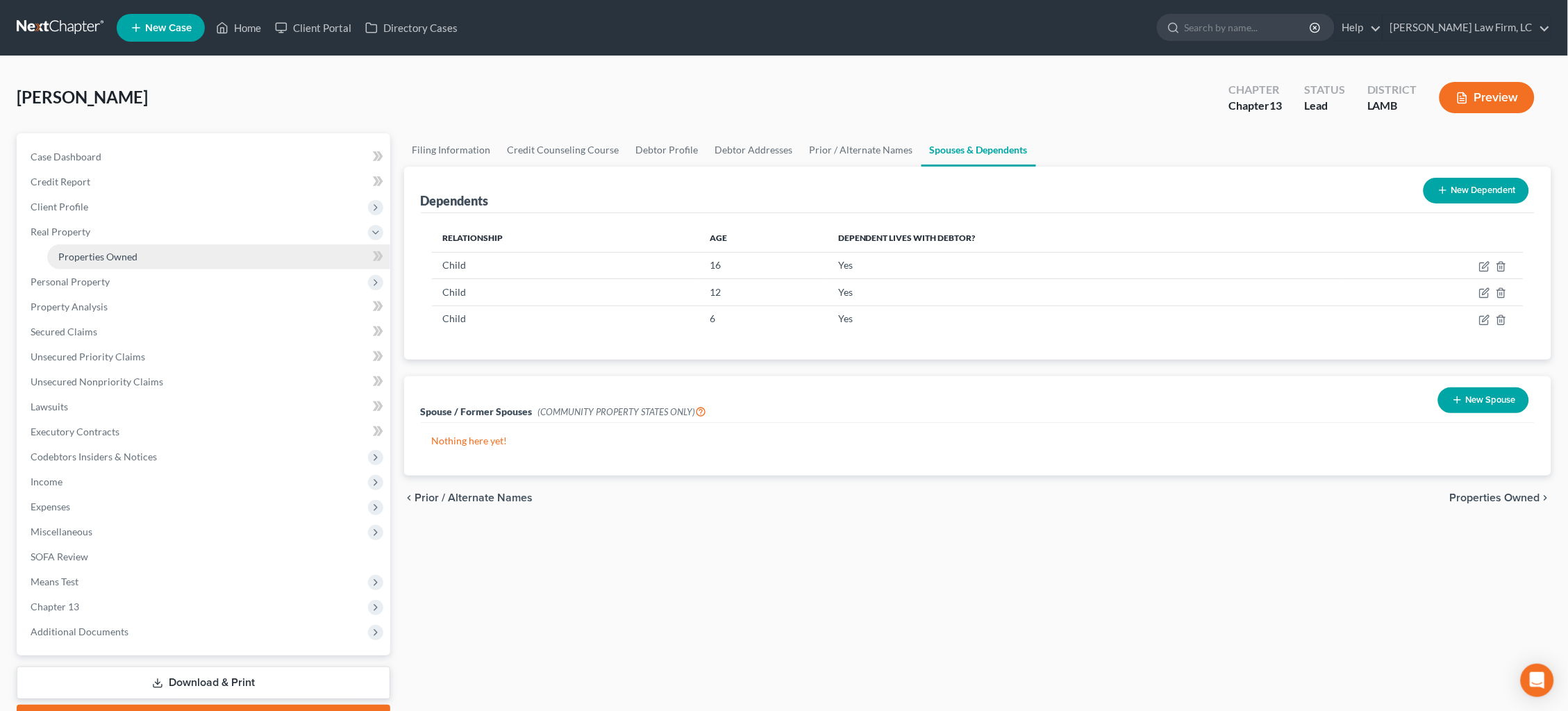
click at [180, 257] on link "Properties Owned" at bounding box center [218, 257] width 343 height 25
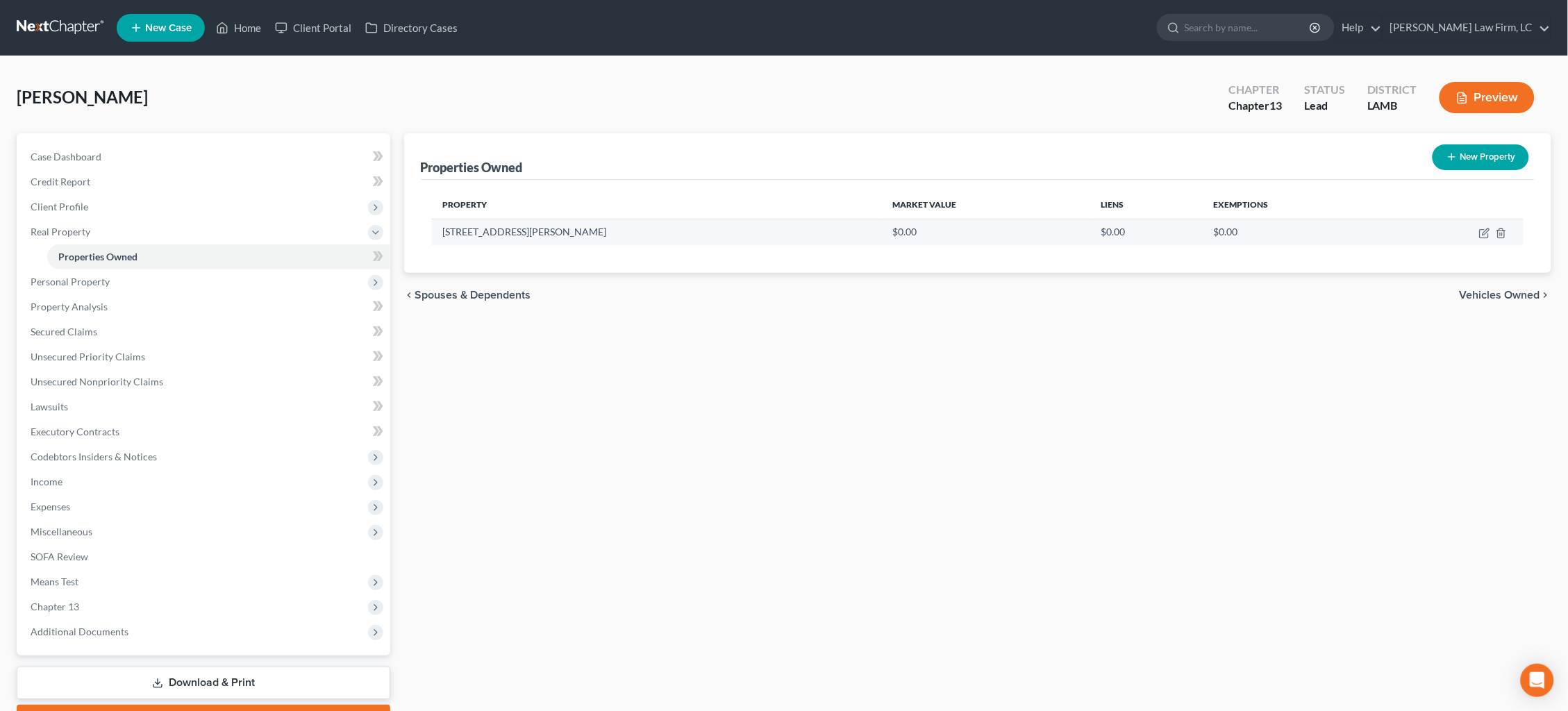
drag, startPoint x: 1486, startPoint y: 233, endPoint x: 1470, endPoint y: 237, distance: 16.5
click at [1485, 233] on icon "button" at bounding box center [1484, 233] width 11 height 11
select select "19"
select select "18"
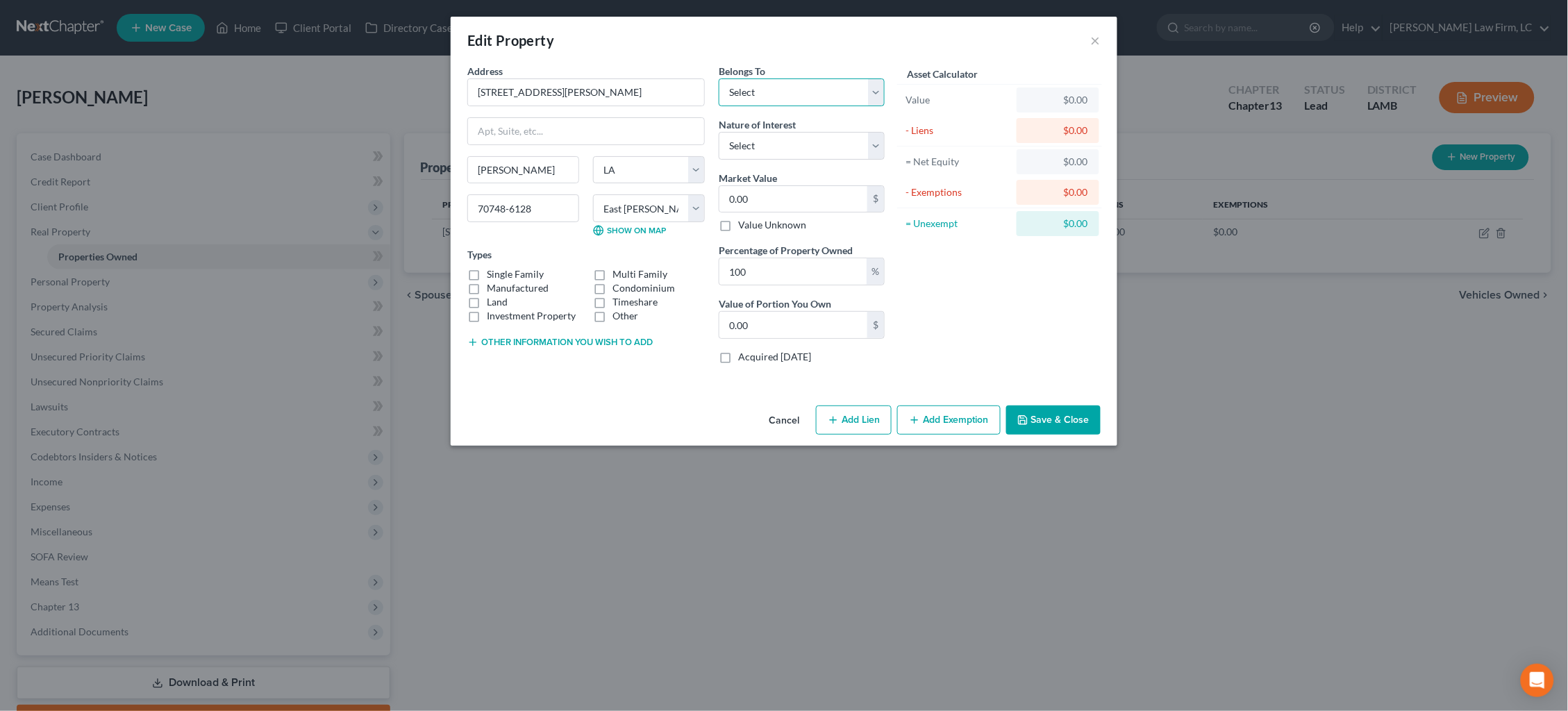
select select "0"
drag, startPoint x: 701, startPoint y: 203, endPoint x: 595, endPoint y: 183, distance: 107.9
click at [599, 186] on div "Address * 2413 [PERSON_NAME] [PERSON_NAME][GEOGRAPHIC_DATA] [US_STATE][GEOGRAPH…" at bounding box center [676, 219] width 431 height 311
type input "1"
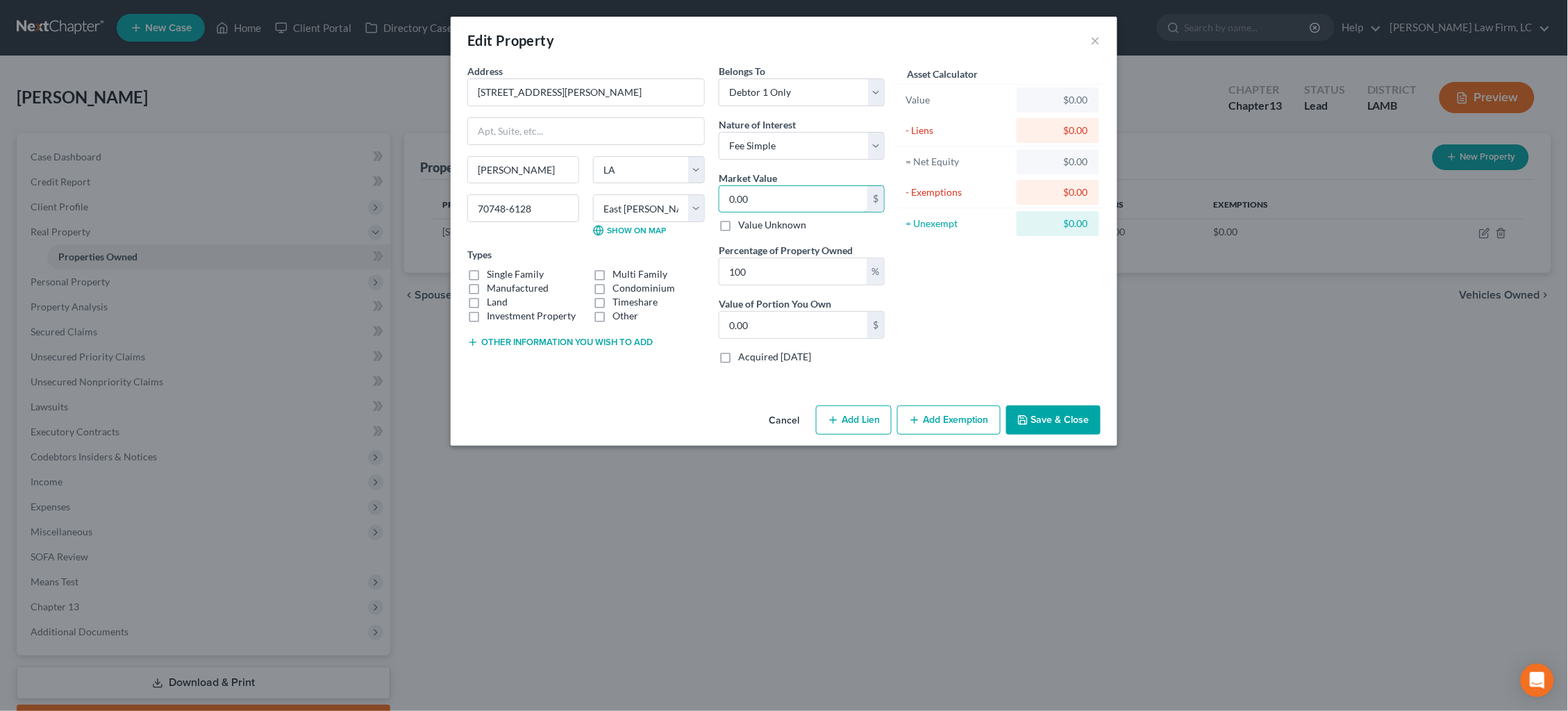
type input "1.00"
type input "12"
type input "12.00"
type input "125"
type input "125.00"
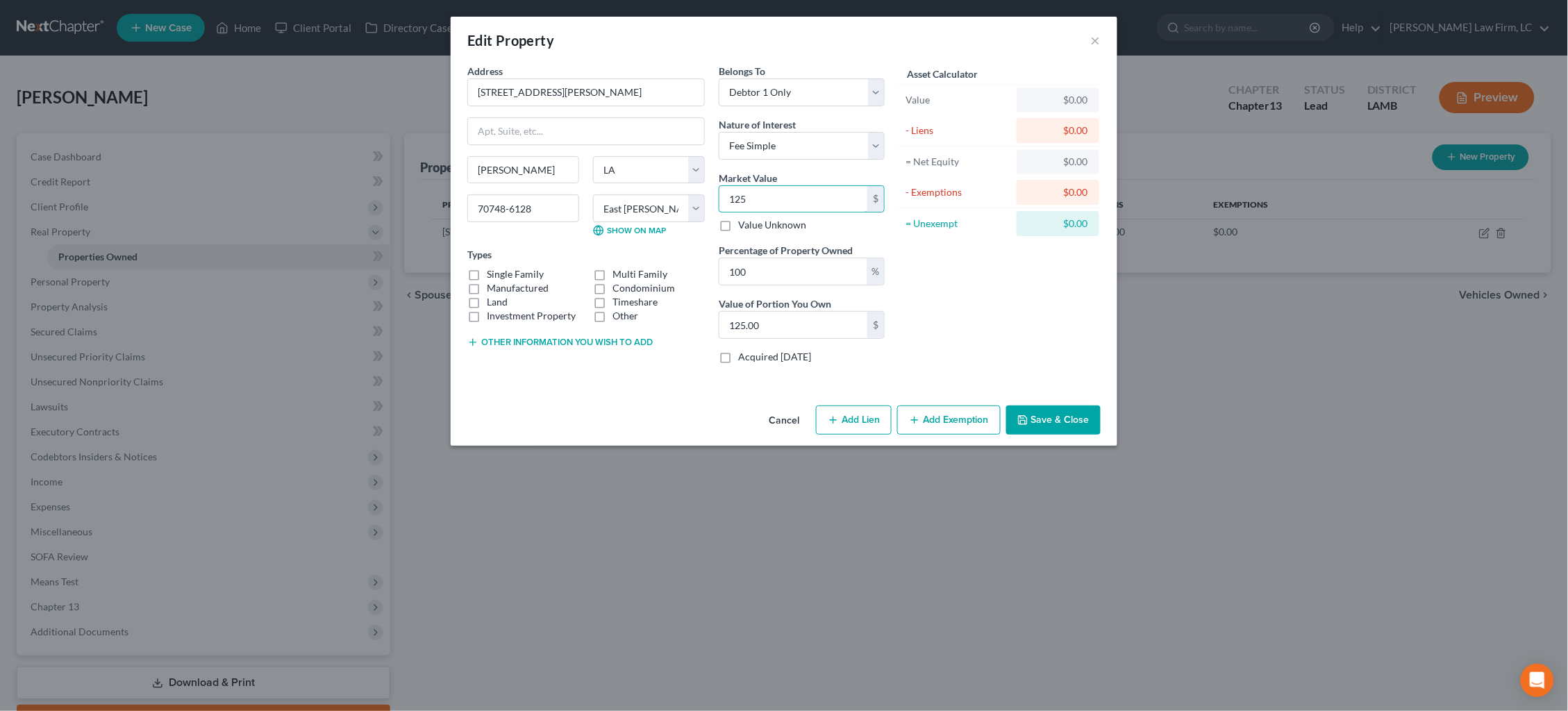
type input "1250"
type input "1,250.00"
type input "1,2500"
type input "12,500.00"
type input "12,5000"
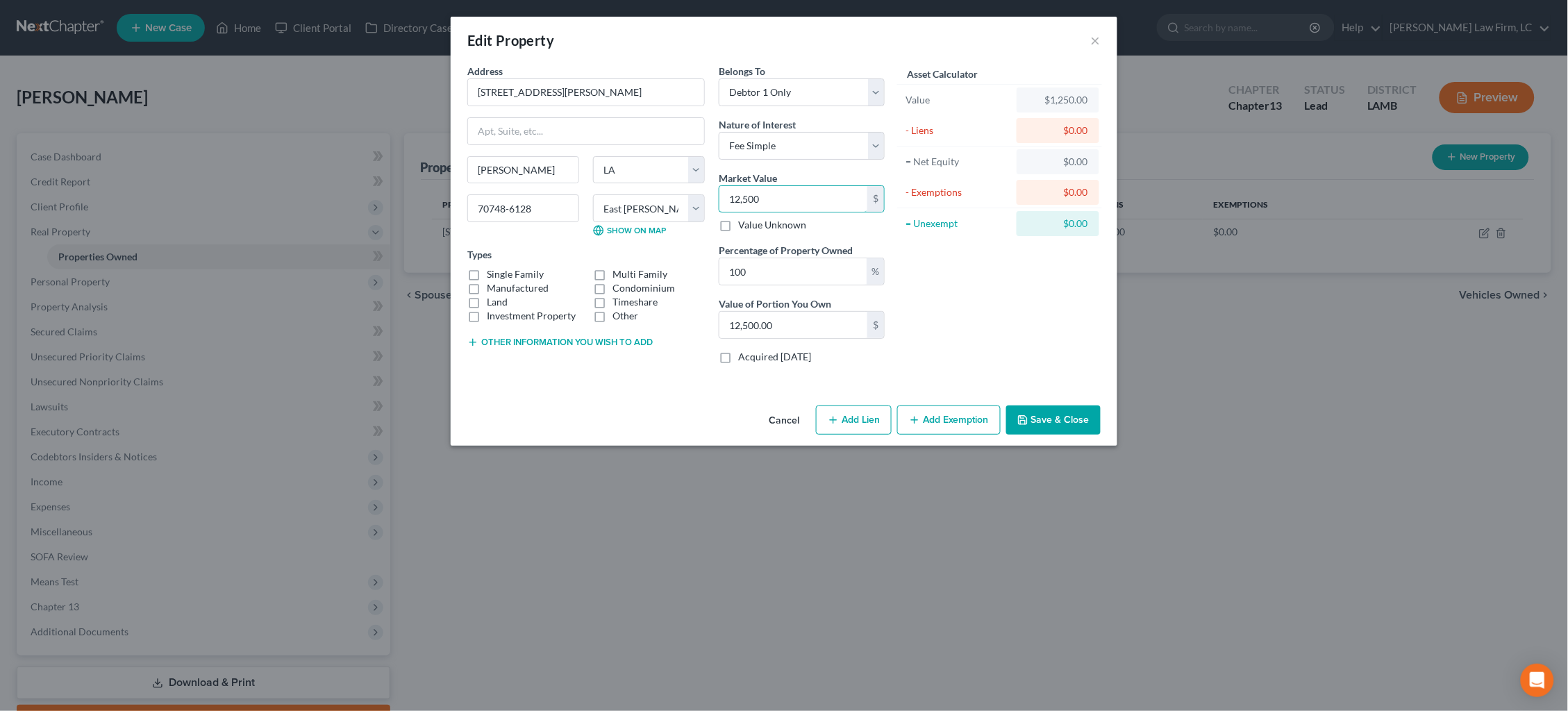
type input "125,000.00"
type input "125,000"
click at [517, 275] on label "Single Family" at bounding box center [515, 274] width 56 height 14
click at [502, 275] on input "Single Family" at bounding box center [496, 271] width 9 height 9
checkbox input "true"
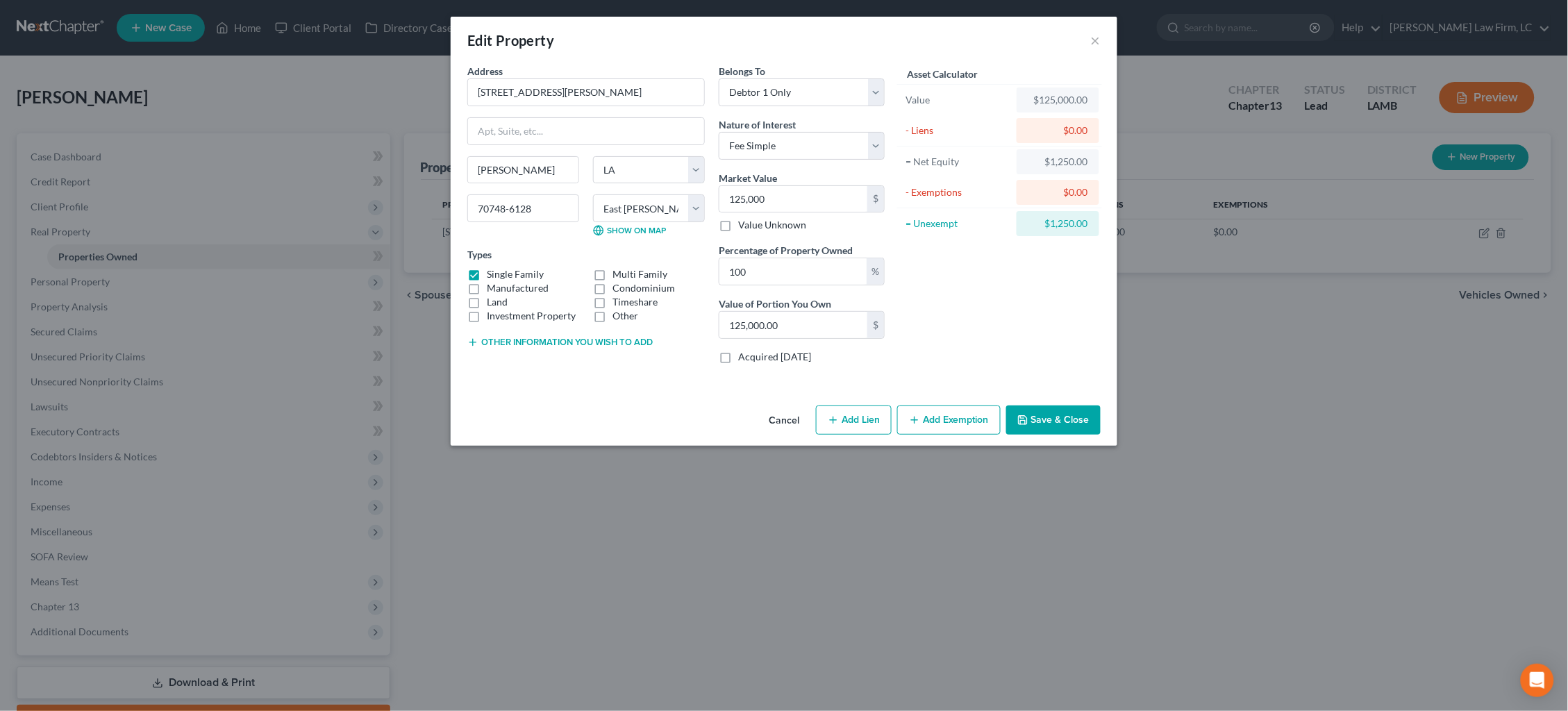
click at [957, 425] on button "Add Exemption" at bounding box center [949, 420] width 103 height 29
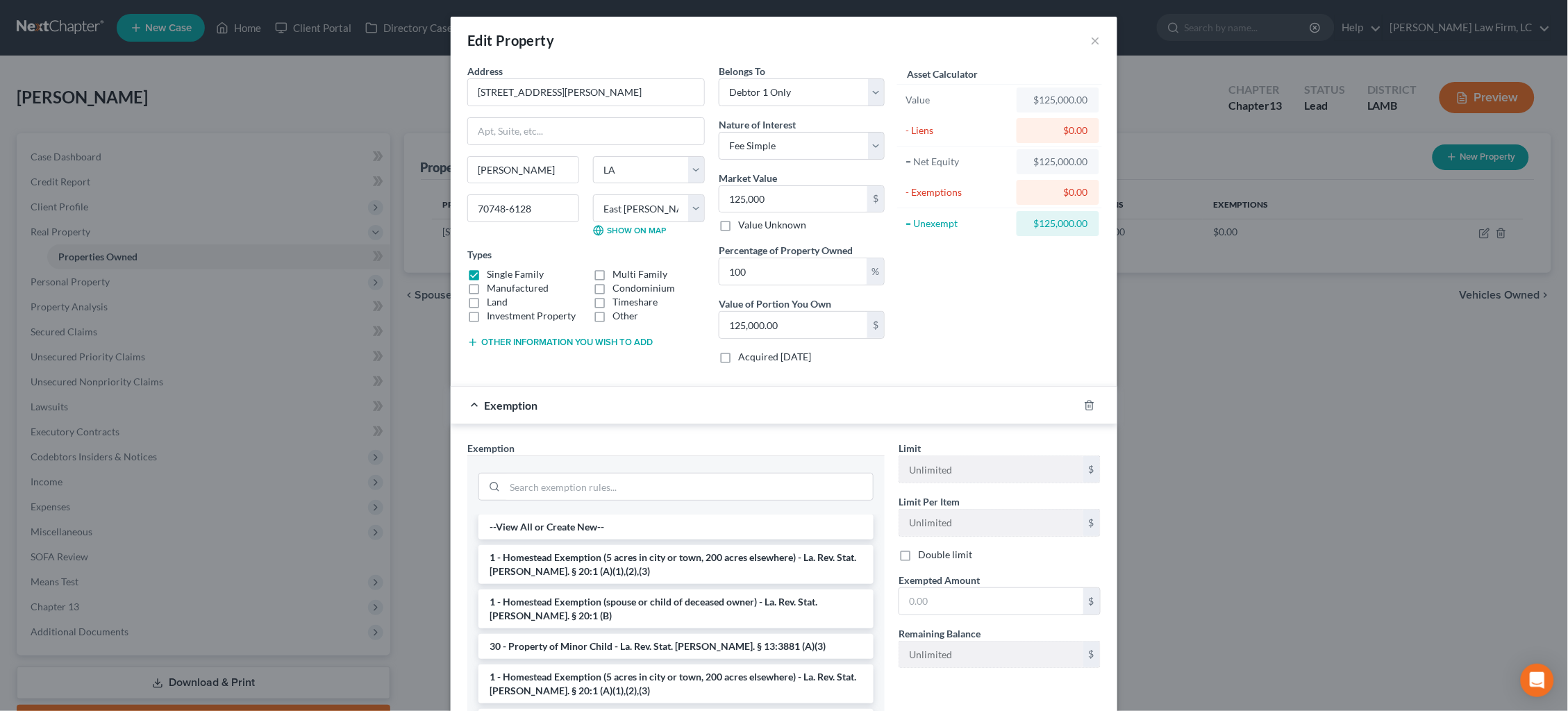
drag, startPoint x: 636, startPoint y: 562, endPoint x: 802, endPoint y: 565, distance: 166.0
click at [636, 562] on li "1 - Homestead Exemption (5 acres in city or town, 200 acres elsewhere) - La. Re…" at bounding box center [676, 565] width 395 height 39
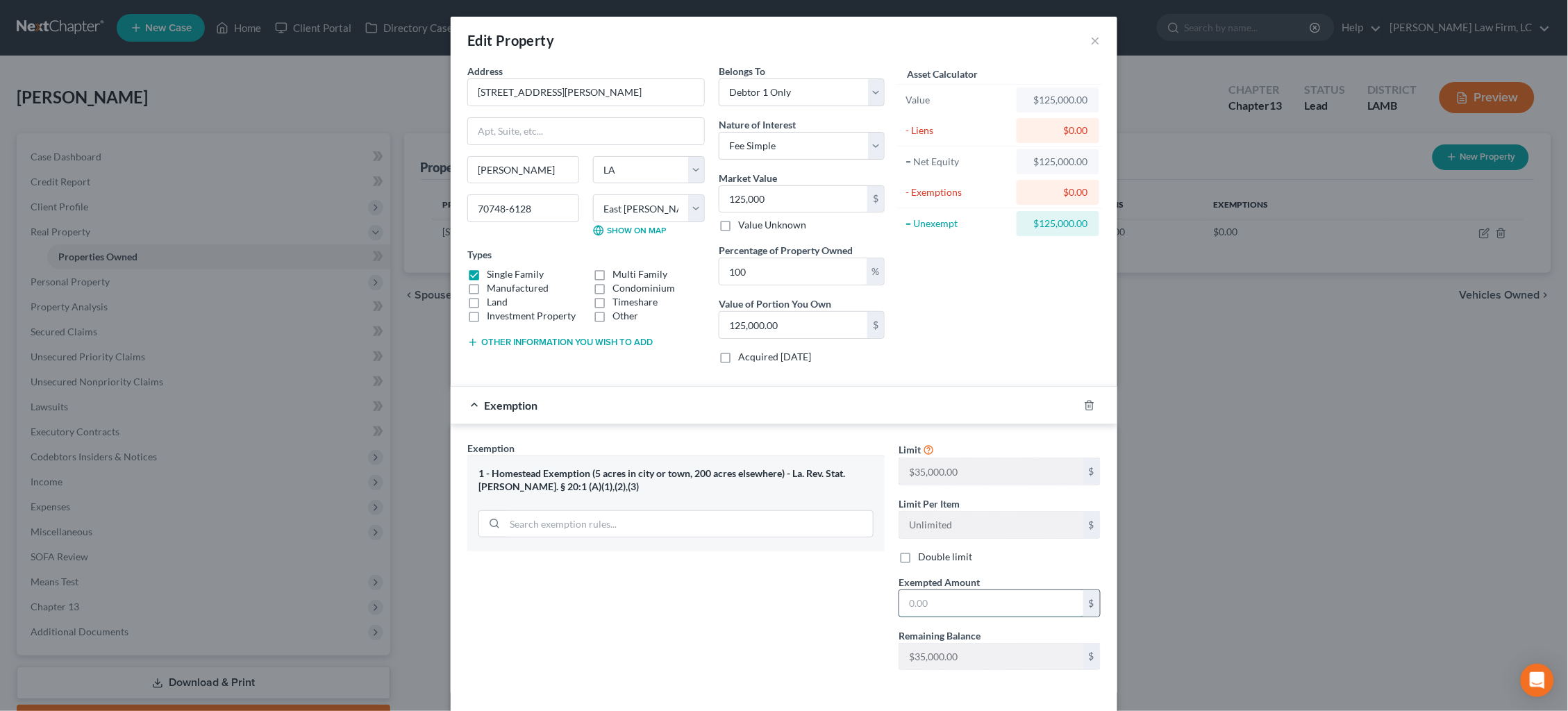
click at [992, 601] on input "text" at bounding box center [990, 603] width 184 height 26
type input "35,000"
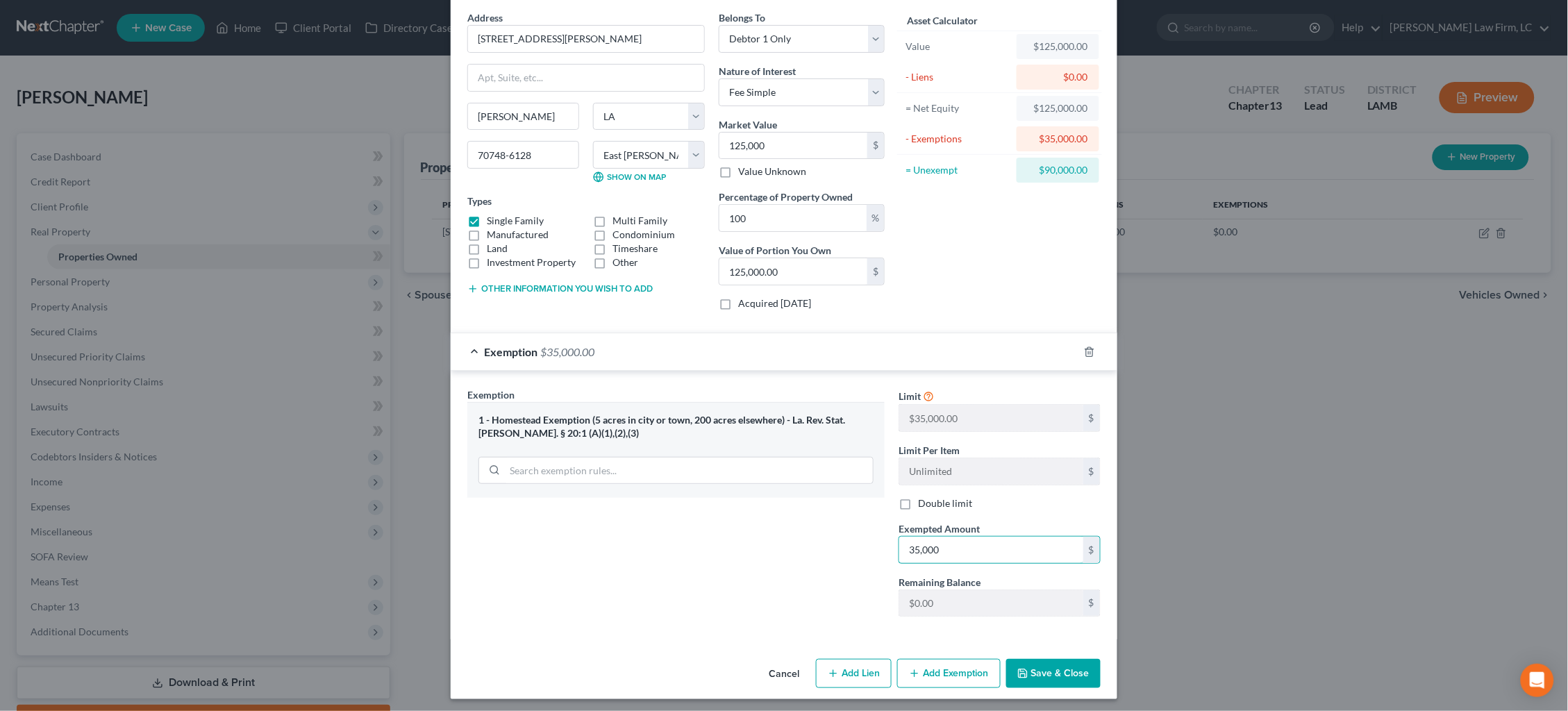
scroll to position [53, 0]
click at [1058, 667] on button "Save & Close" at bounding box center [1053, 674] width 94 height 29
